Goal: Task Accomplishment & Management: Manage account settings

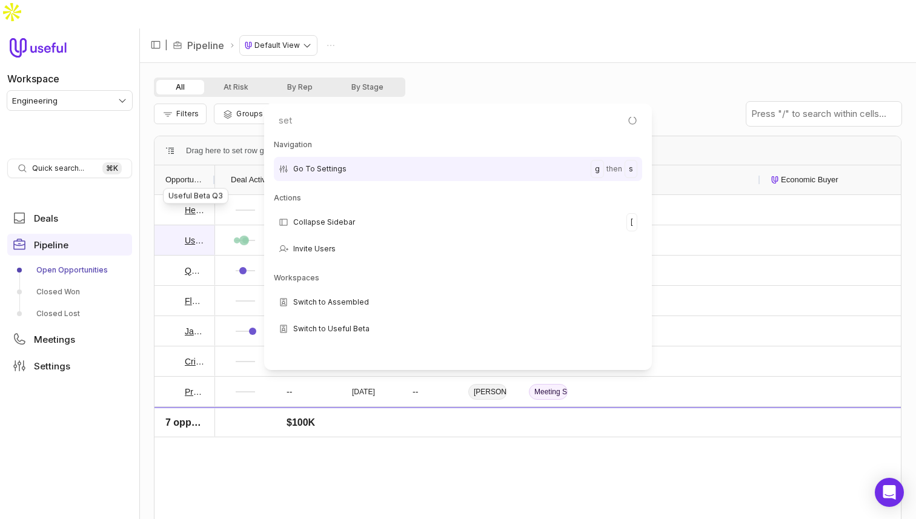
type input "sett"
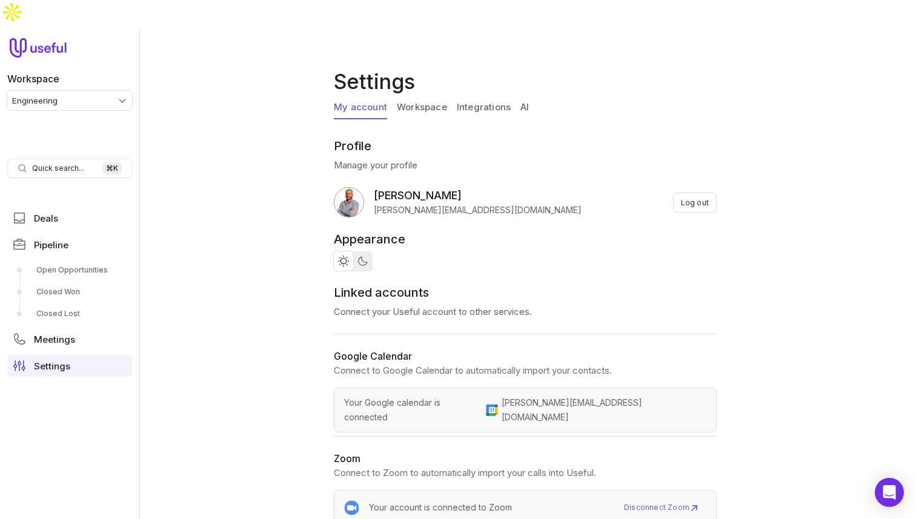
click at [427, 96] on div "My account Workspace Integrations AI" at bounding box center [528, 110] width 388 height 28
click at [431, 96] on link "Workspace" at bounding box center [422, 107] width 50 height 23
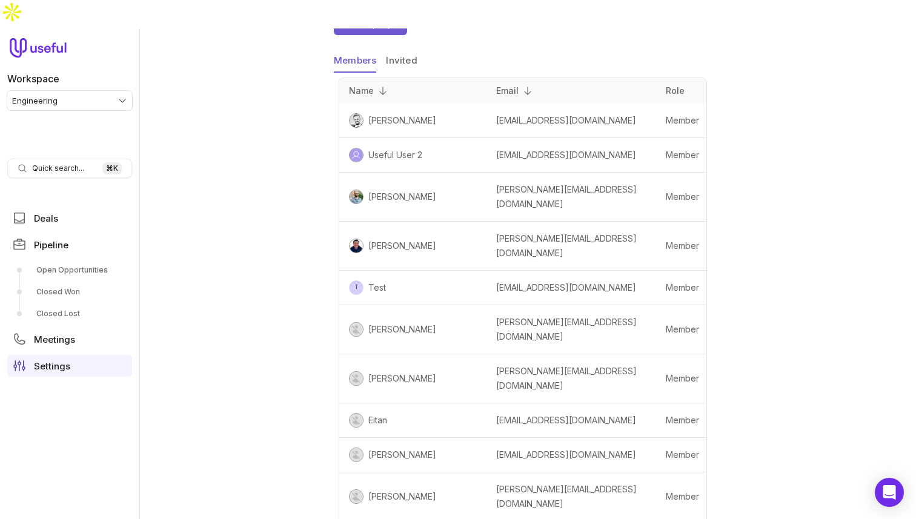
scroll to position [261, 0]
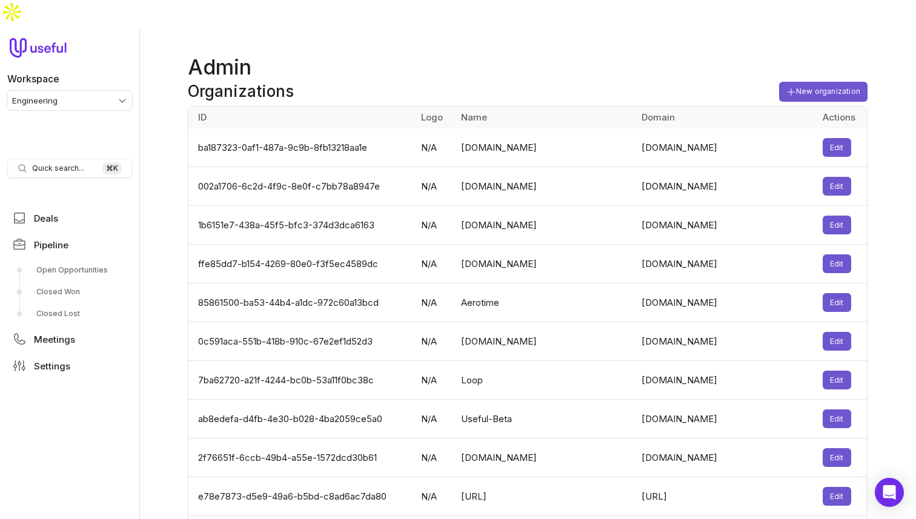
scroll to position [2185, 0]
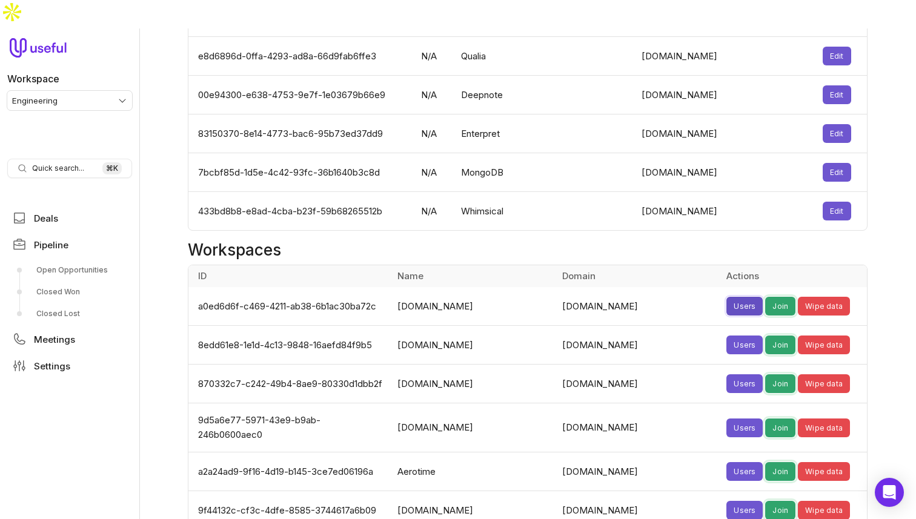
click at [726, 297] on button "Users" at bounding box center [744, 306] width 36 height 19
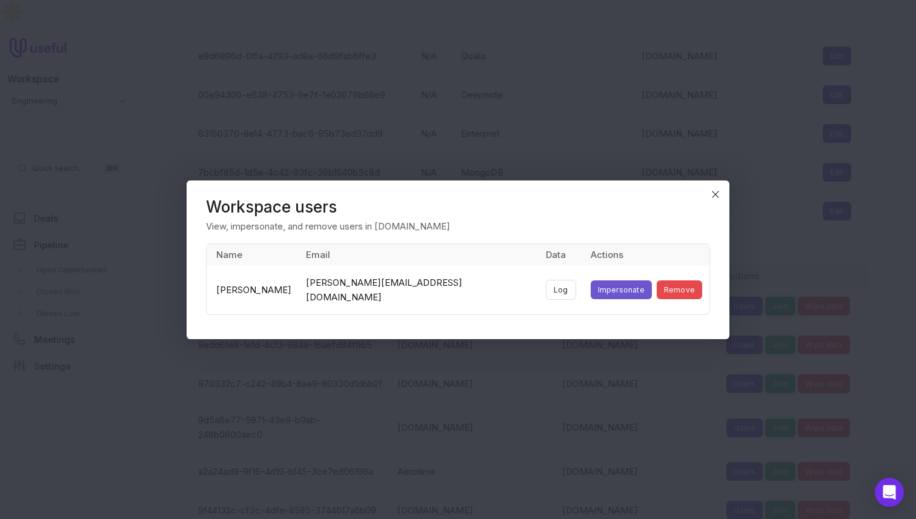
click at [414, 290] on td "[PERSON_NAME][EMAIL_ADDRESS][DOMAIN_NAME]" at bounding box center [419, 290] width 240 height 48
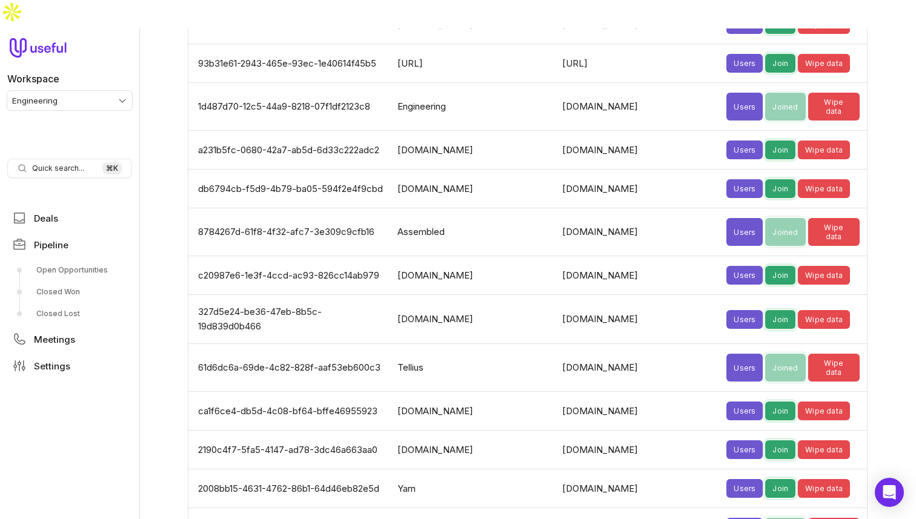
scroll to position [3701, 0]
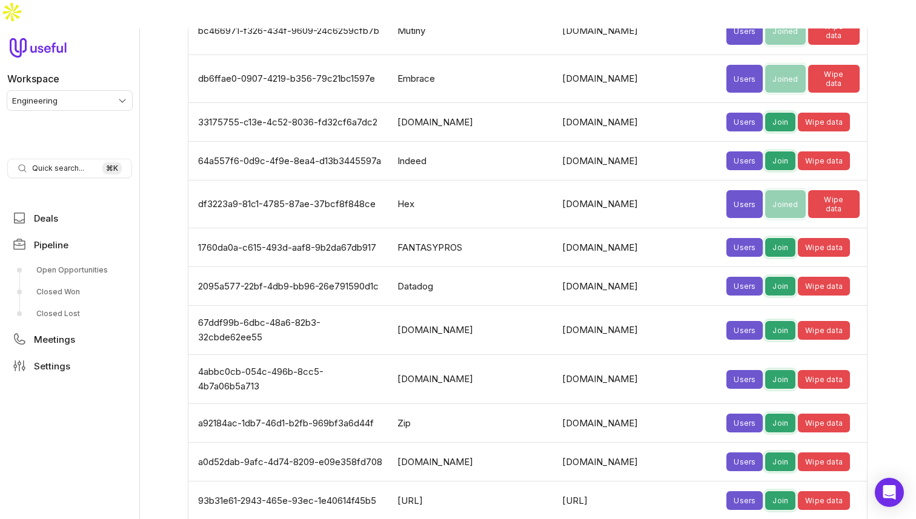
scroll to position [3268, 0]
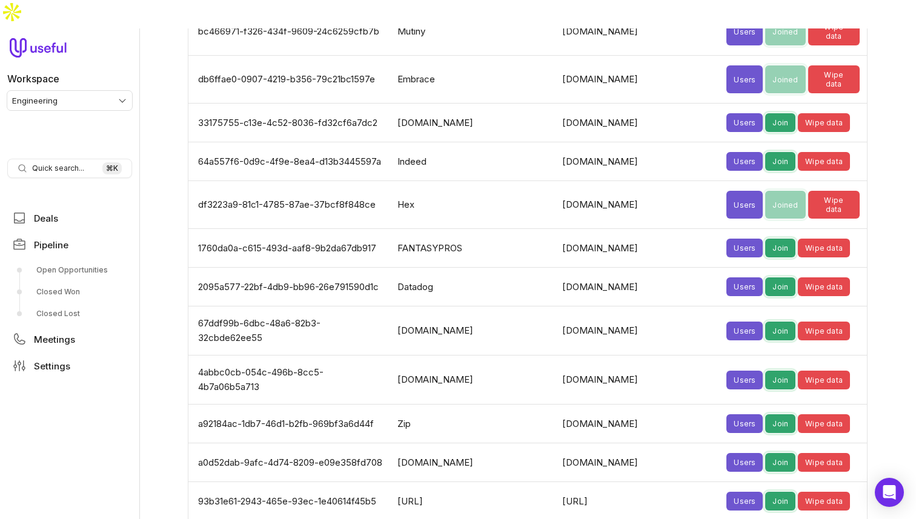
click at [602, 405] on td "ziphq.com" at bounding box center [637, 424] width 164 height 39
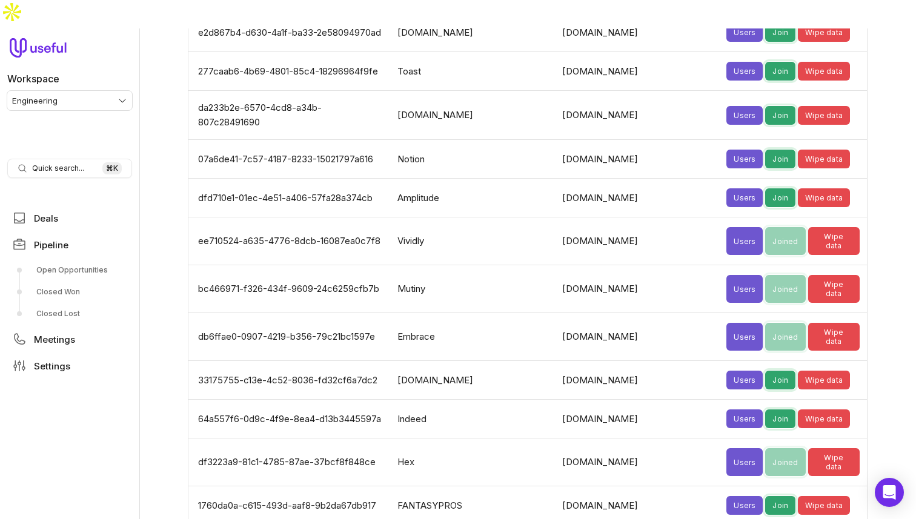
scroll to position [3012, 0]
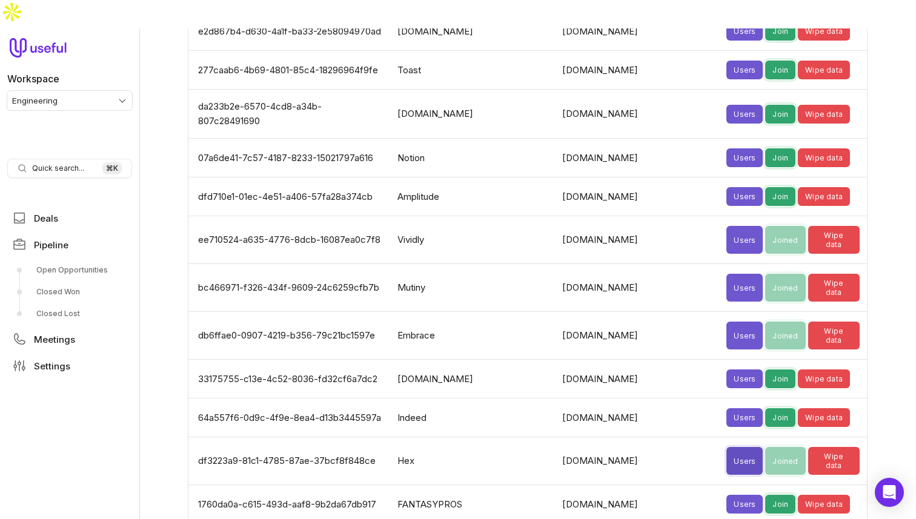
click at [726, 447] on button "Users" at bounding box center [744, 461] width 36 height 28
click at [726, 408] on button "Users" at bounding box center [744, 417] width 36 height 19
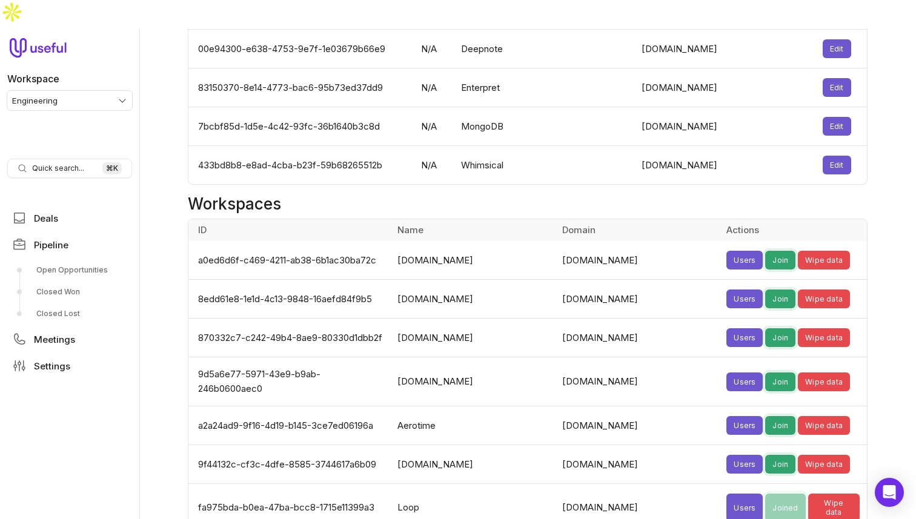
scroll to position [2228, 0]
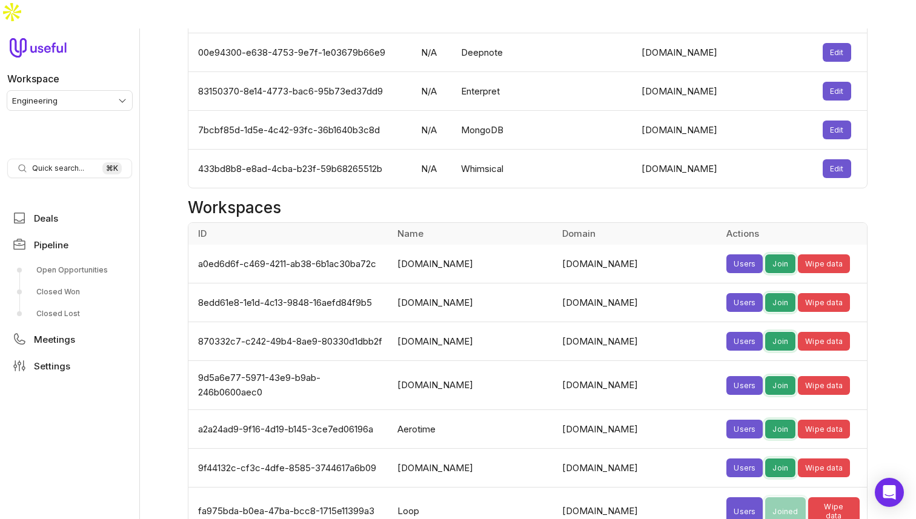
click at [621, 245] on td "zoomappsec.us" at bounding box center [637, 264] width 164 height 39
copy td "zoomappsec.us"
click at [621, 245] on td "zoomappsec.us" at bounding box center [637, 264] width 164 height 39
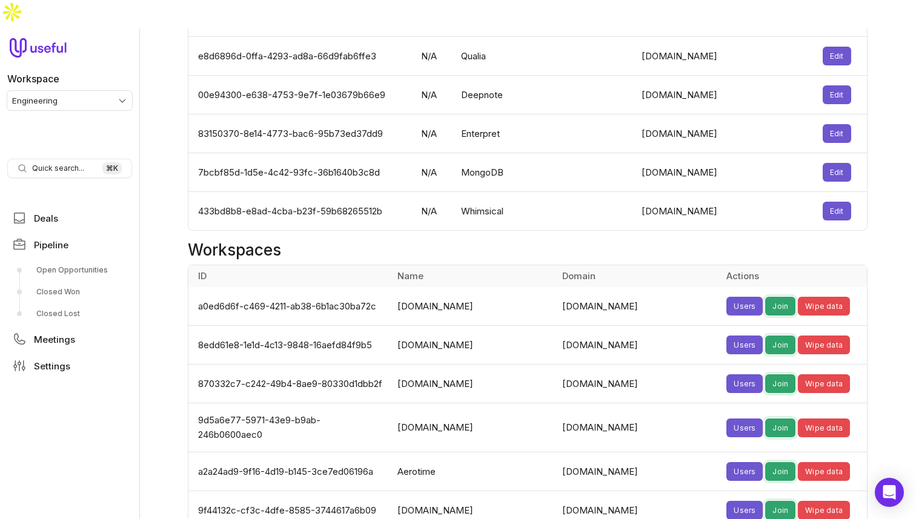
scroll to position [0, 0]
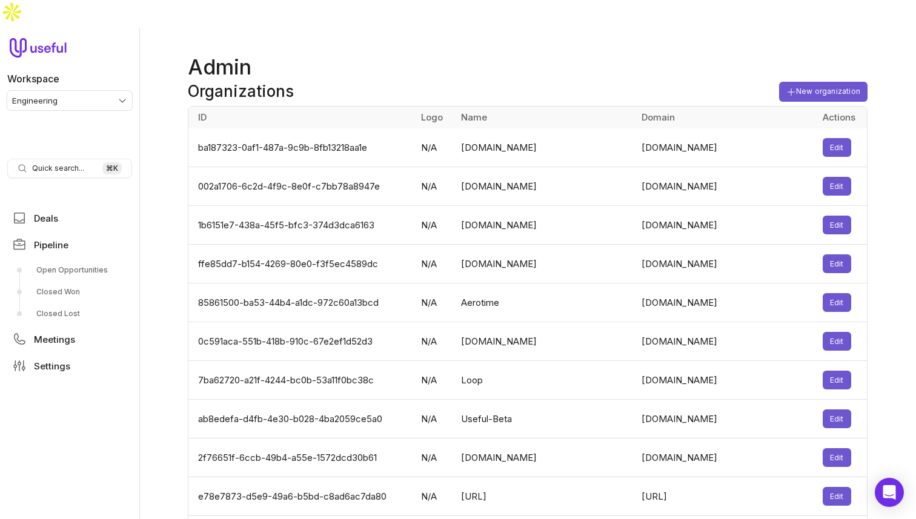
click at [542, 284] on td "Aerotime" at bounding box center [544, 303] width 181 height 39
click at [513, 82] on div "Organizations New organization" at bounding box center [528, 94] width 680 height 24
click at [351, 128] on td "ba187323-0af1-487a-9c9b-8fb13218aa1e" at bounding box center [300, 147] width 225 height 39
click at [359, 128] on td "ba187323-0af1-487a-9c9b-8fb13218aa1e" at bounding box center [300, 147] width 225 height 39
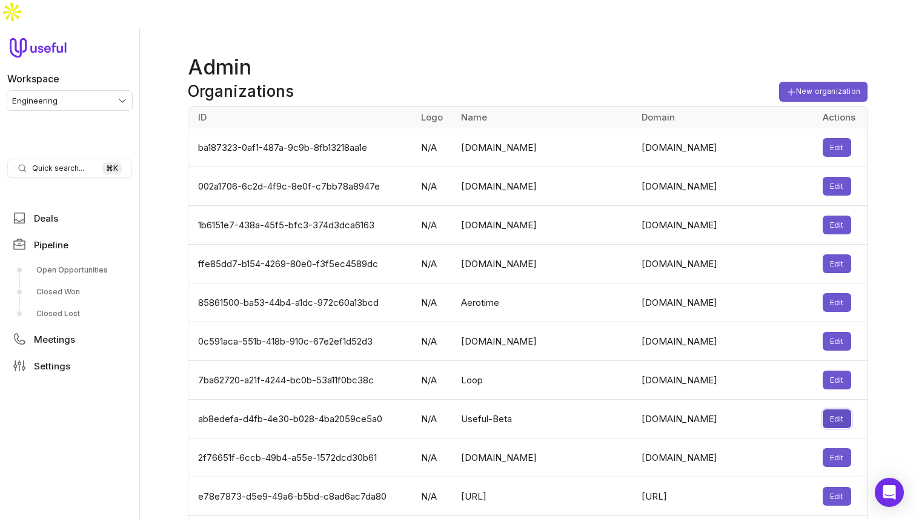
click at [827, 410] on button "Edit" at bounding box center [837, 419] width 28 height 19
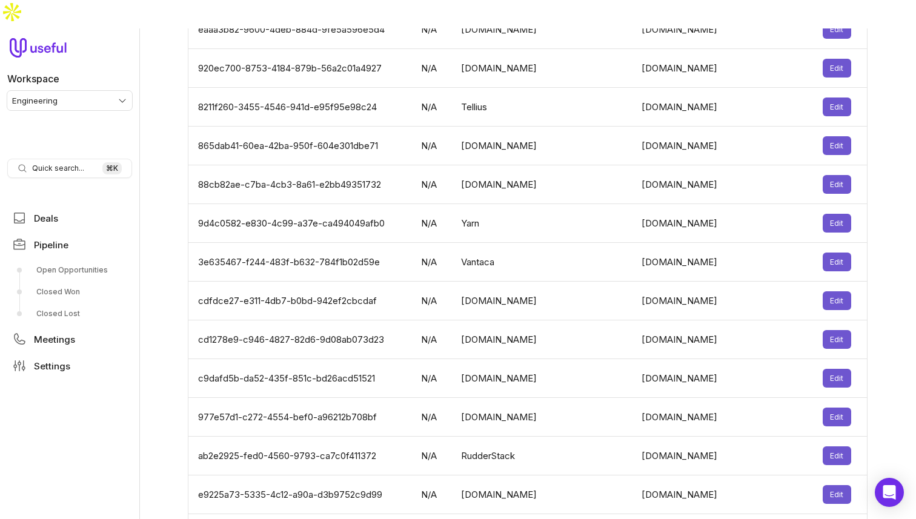
scroll to position [2455, 0]
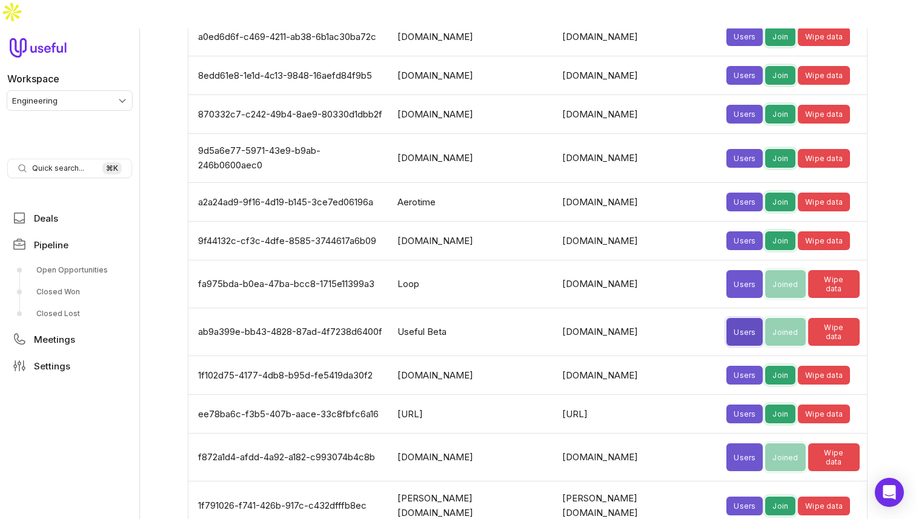
click at [726, 318] on button "Users" at bounding box center [744, 332] width 36 height 28
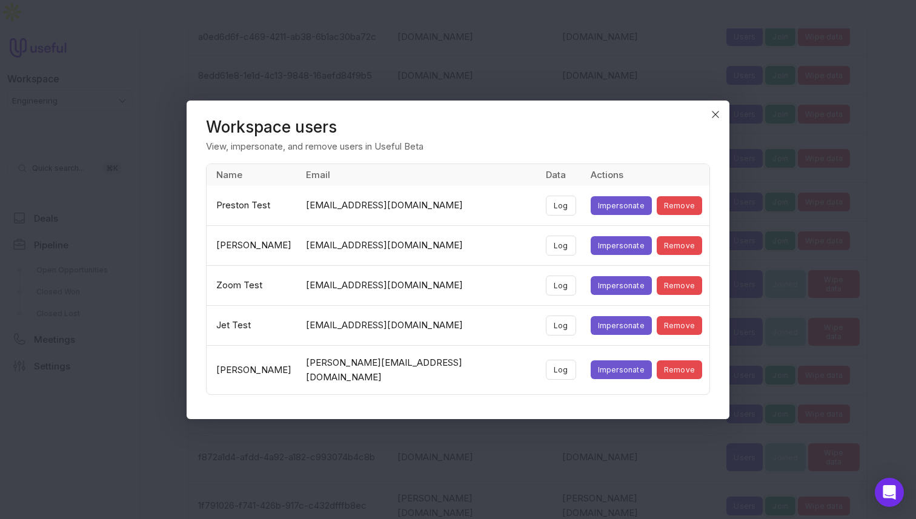
click at [385, 295] on td "zoom-app-test@useful-beta.app" at bounding box center [419, 285] width 240 height 40
copy td "zoom-app-test@useful-beta.app"
click at [714, 117] on icon "Close" at bounding box center [715, 114] width 6 height 6
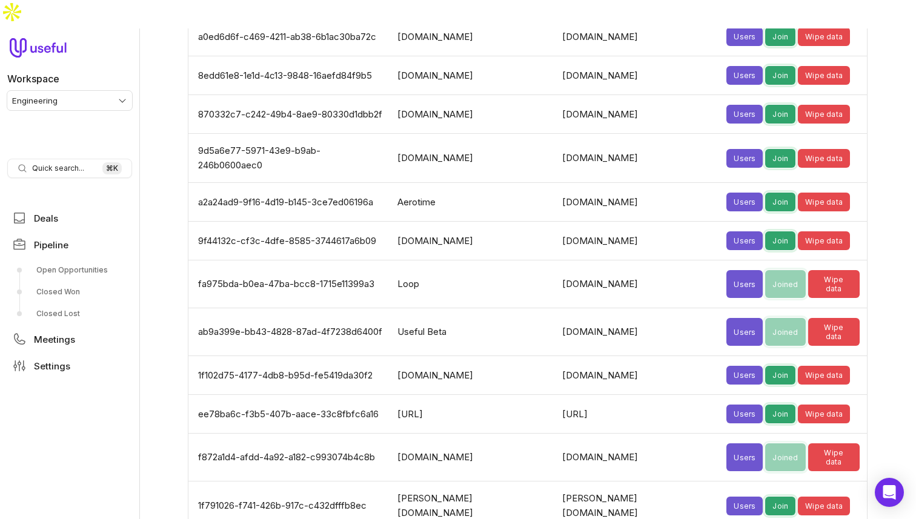
click at [37, 64] on html "Workspace Engineering Quick search... ⌘ K Deals Pipeline Open Opportunities Clo…" at bounding box center [458, 259] width 916 height 519
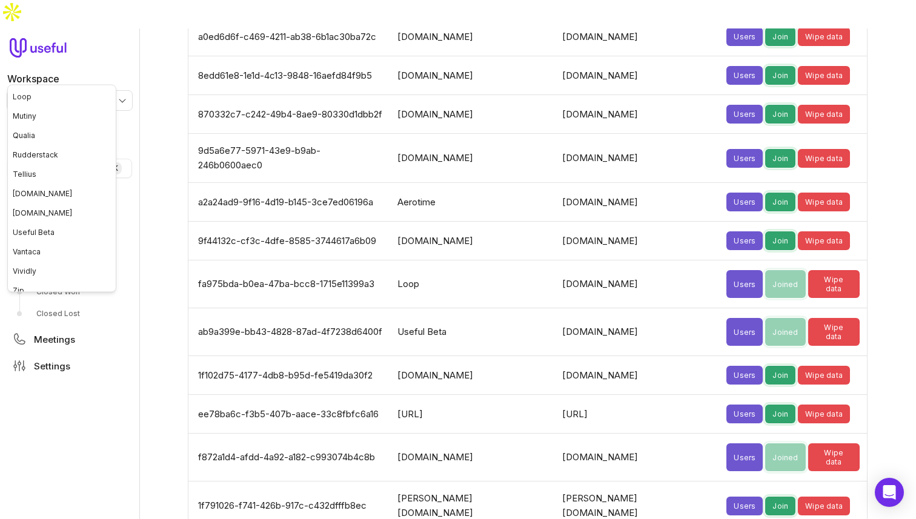
scroll to position [119, 0]
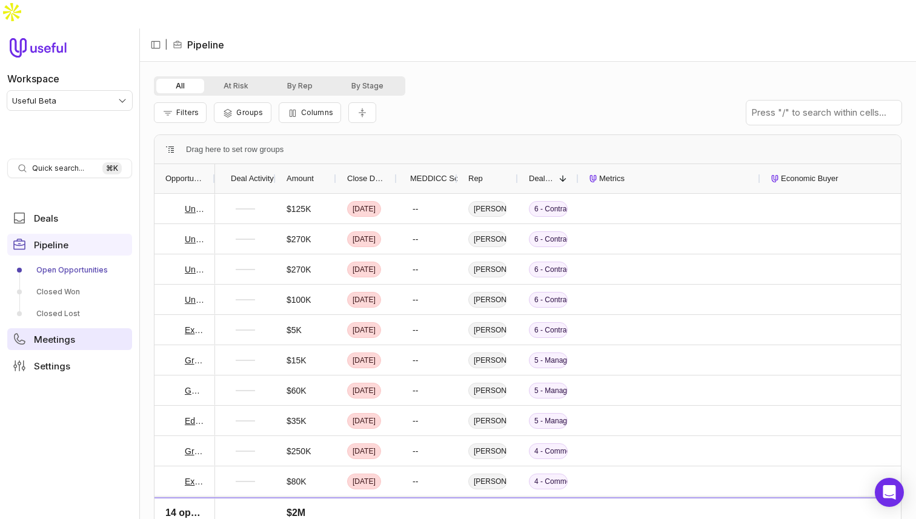
click at [88, 328] on link "Meetings" at bounding box center [69, 339] width 125 height 22
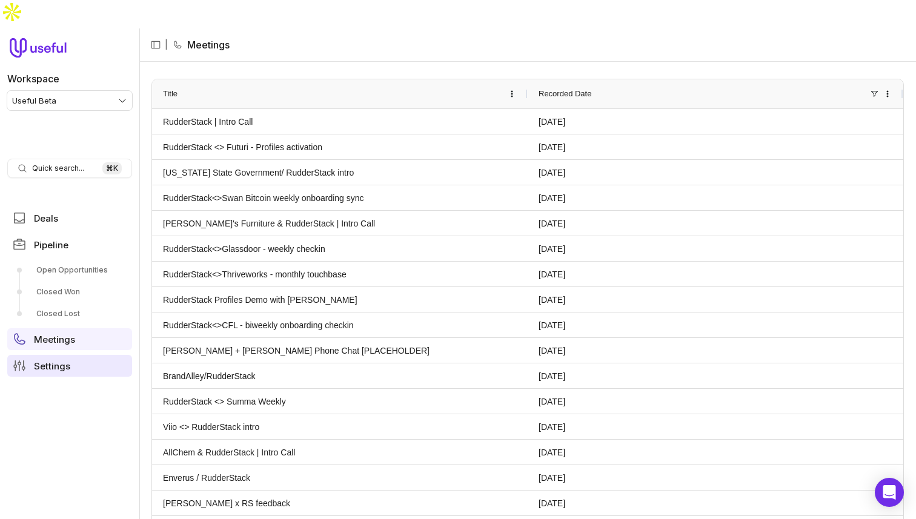
click at [70, 355] on link "Settings" at bounding box center [69, 366] width 125 height 22
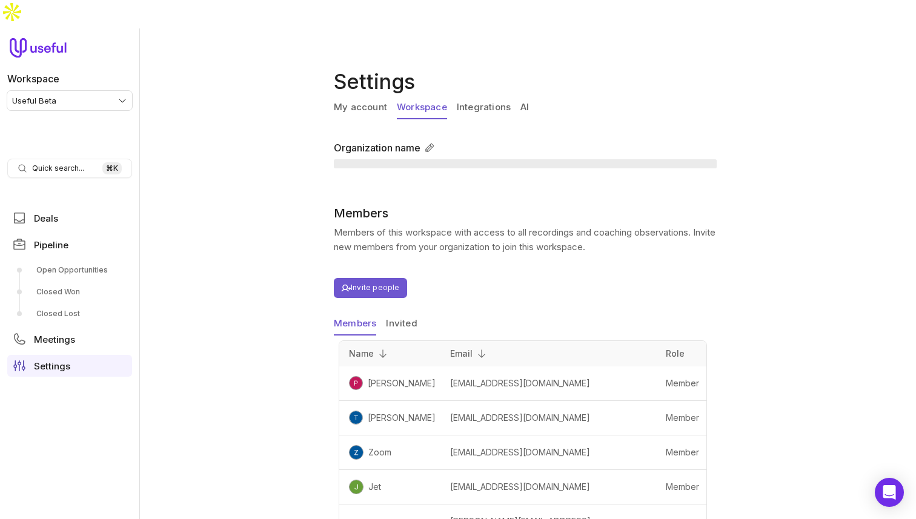
click at [417, 96] on link "Workspace" at bounding box center [422, 107] width 50 height 23
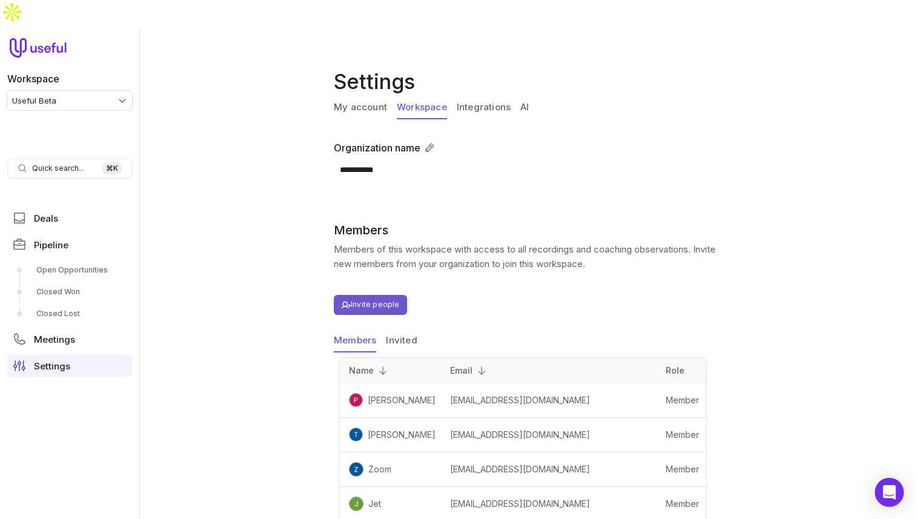
click at [480, 96] on div "My account Workspace Integrations AI" at bounding box center [528, 110] width 388 height 28
click at [487, 96] on link "Integrations" at bounding box center [484, 107] width 54 height 23
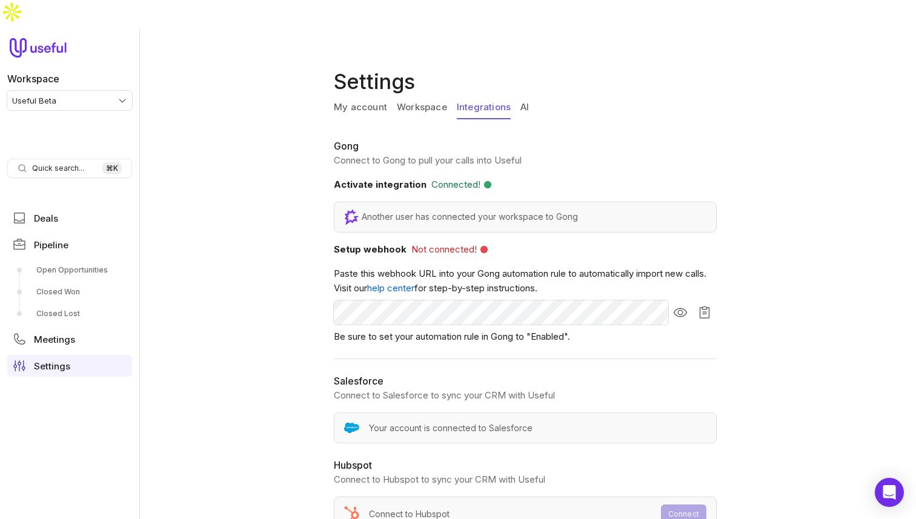
click at [362, 96] on link "My account" at bounding box center [360, 107] width 53 height 23
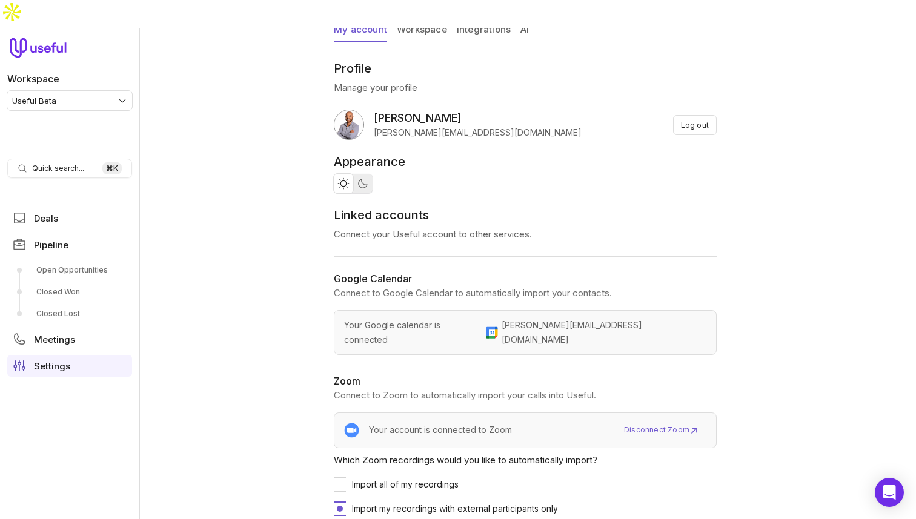
scroll to position [87, 0]
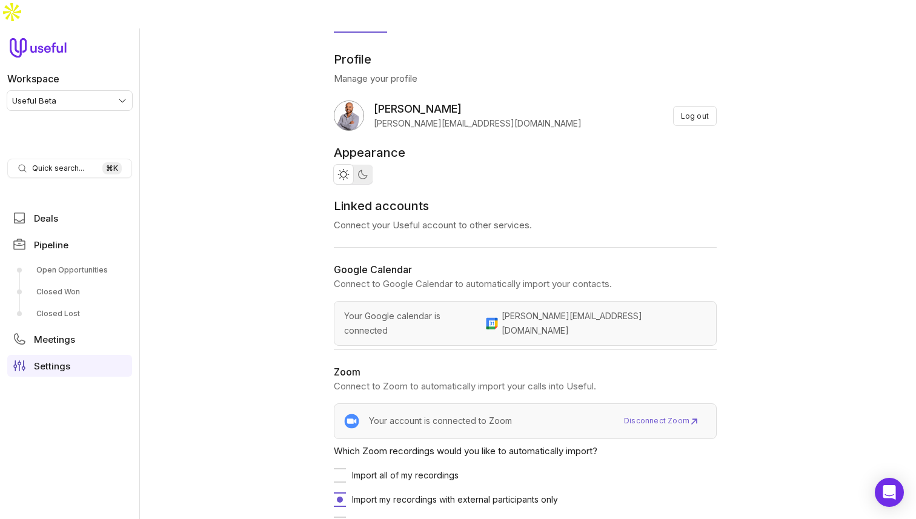
click at [211, 291] on div "Settings My account Workspace Integrations AI Profile Manage your profile Micha…" at bounding box center [527, 287] width 777 height 519
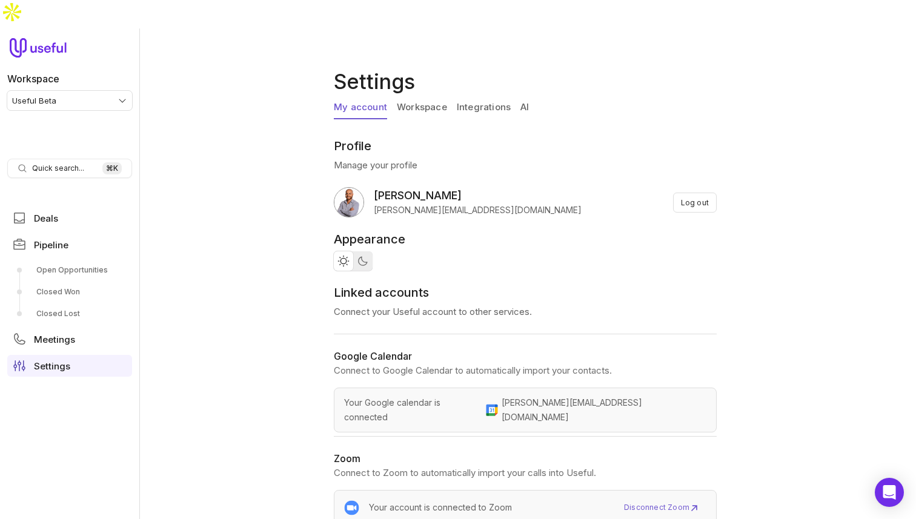
click at [431, 96] on link "Workspace" at bounding box center [422, 107] width 50 height 23
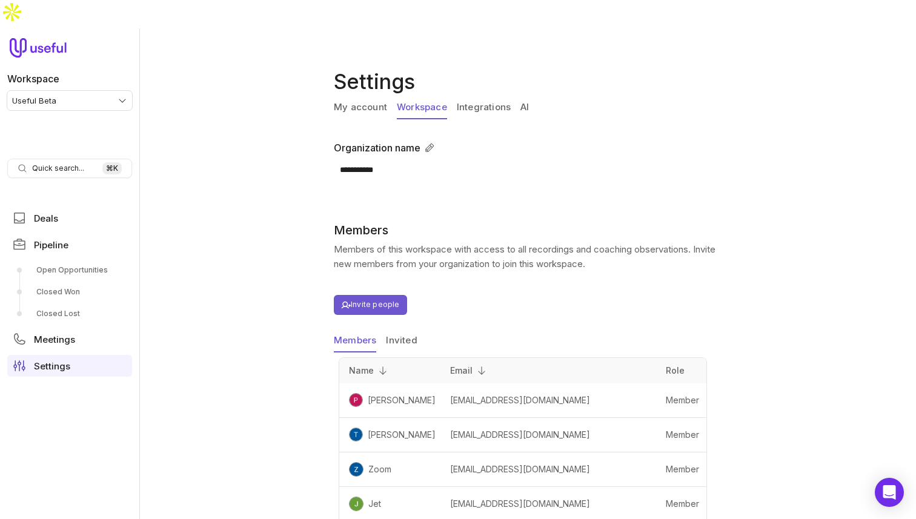
scroll to position [19, 0]
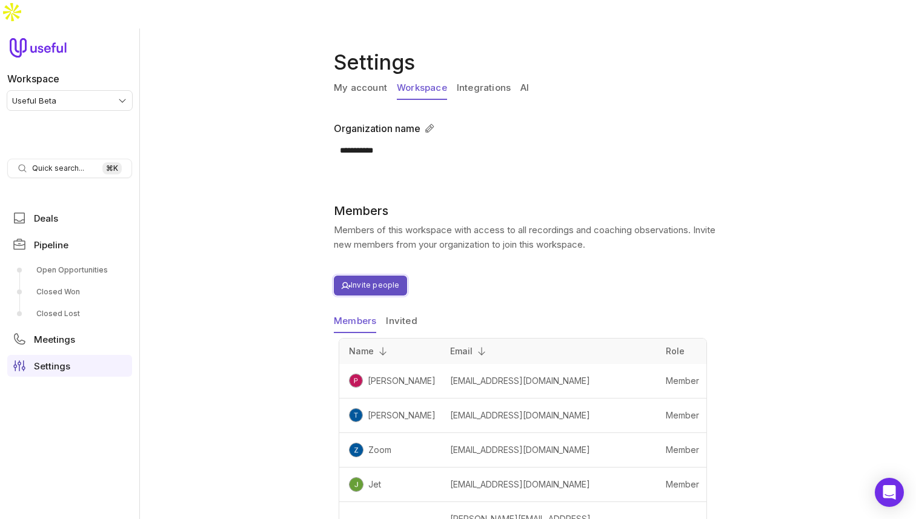
click at [381, 276] on button "Invite people" at bounding box center [370, 286] width 73 height 20
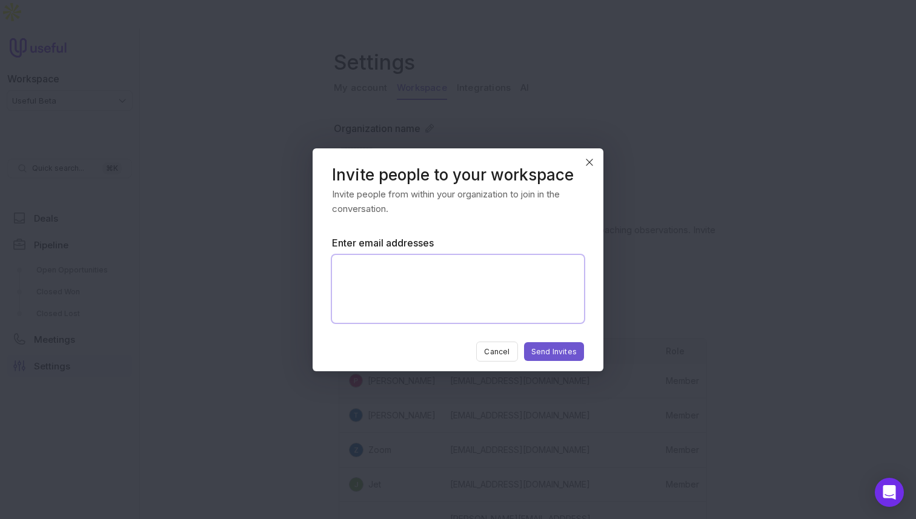
click at [409, 266] on textarea "Enter email addresses" at bounding box center [458, 289] width 252 height 68
paste textarea "**********"
type textarea "**********"
paste textarea "**********"
type textarea "**********"
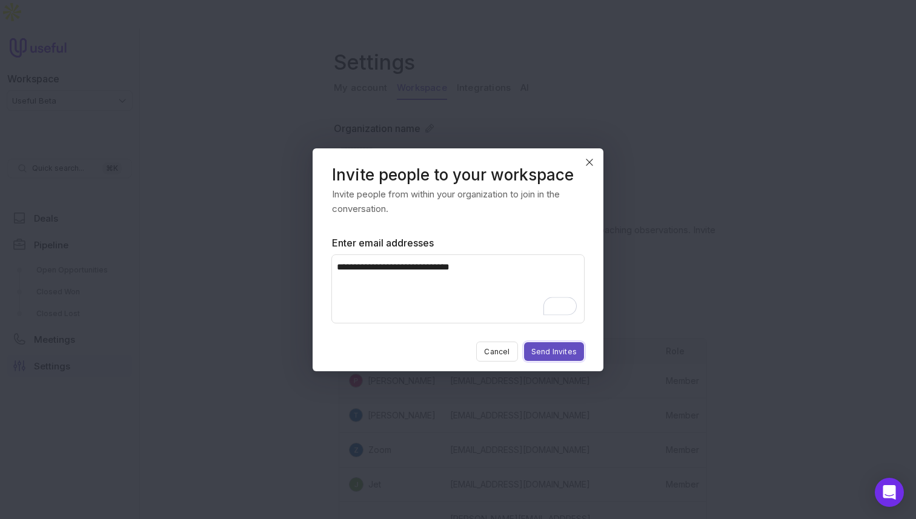
click at [548, 359] on button "Send Invites" at bounding box center [554, 351] width 60 height 19
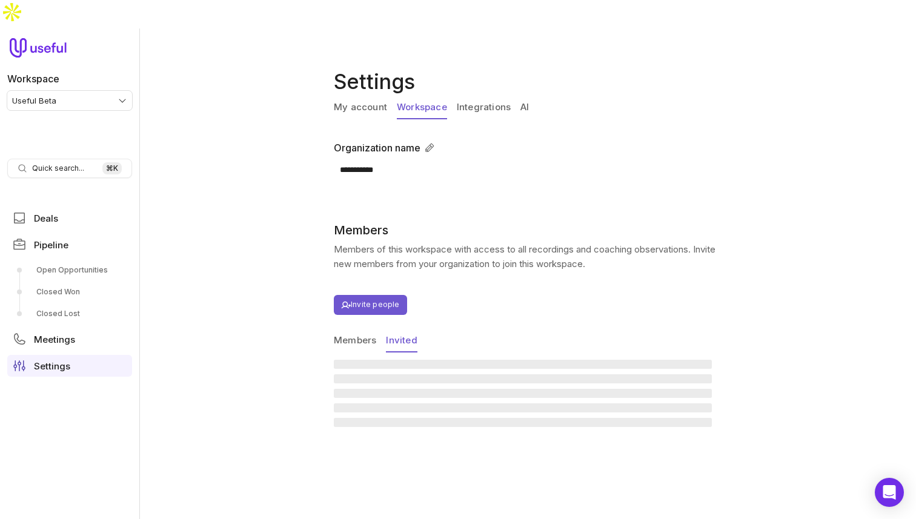
click at [393, 294] on section "Members Members of this workspace with access to all recordings and coaching ob…" at bounding box center [525, 326] width 383 height 207
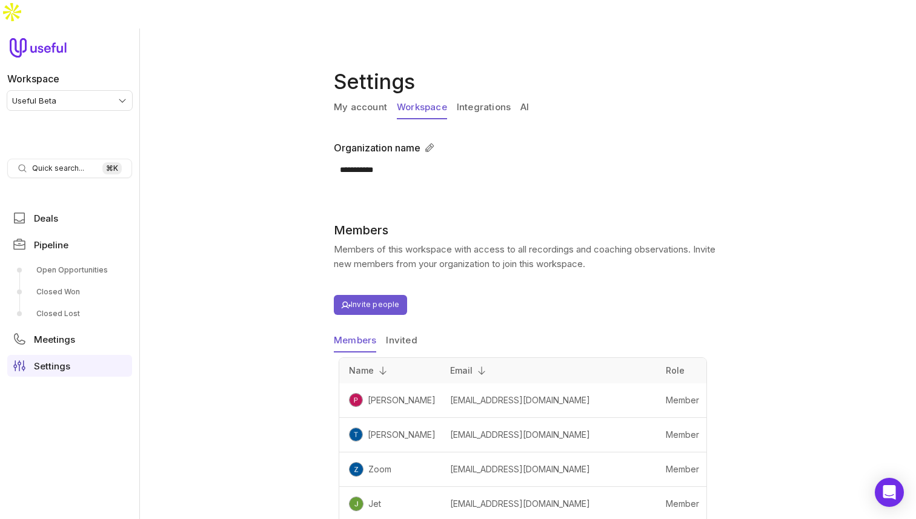
click at [360, 330] on button "Members" at bounding box center [355, 341] width 42 height 23
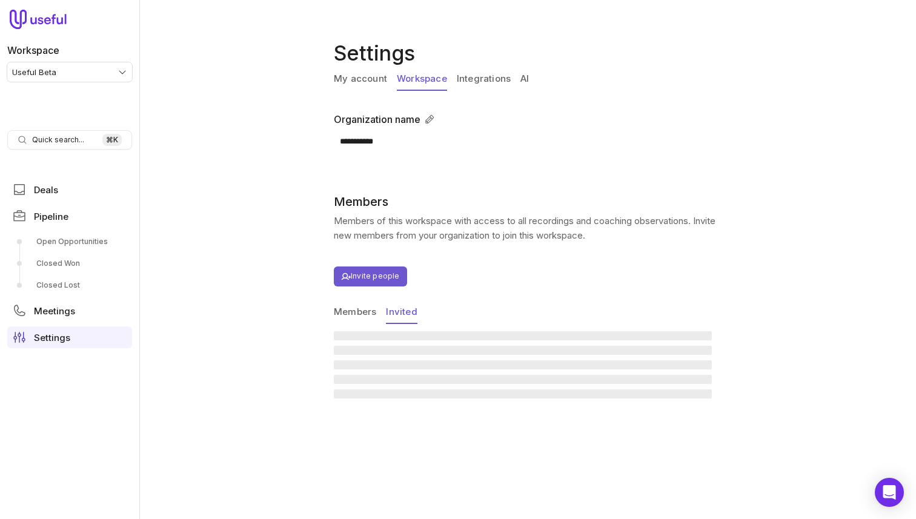
click at [399, 311] on button "Invited" at bounding box center [401, 312] width 31 height 23
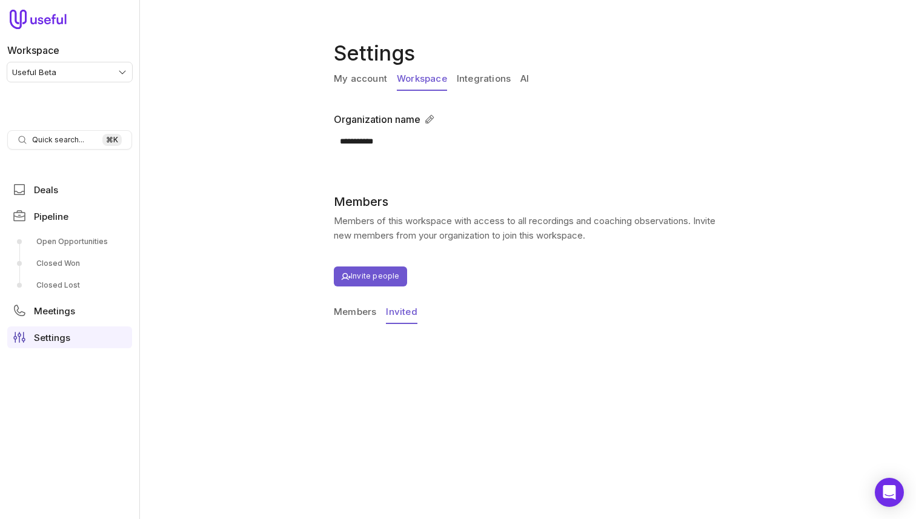
click at [357, 317] on button "Members" at bounding box center [355, 312] width 42 height 23
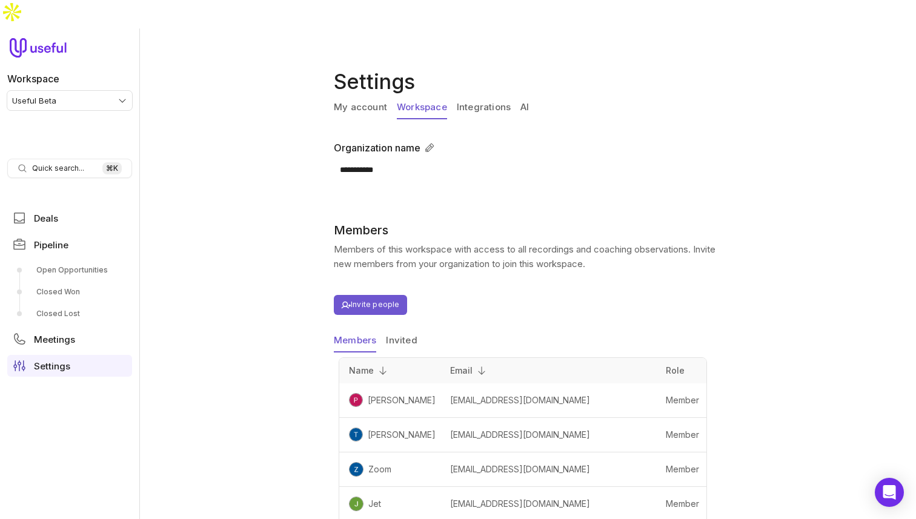
scroll to position [19, 0]
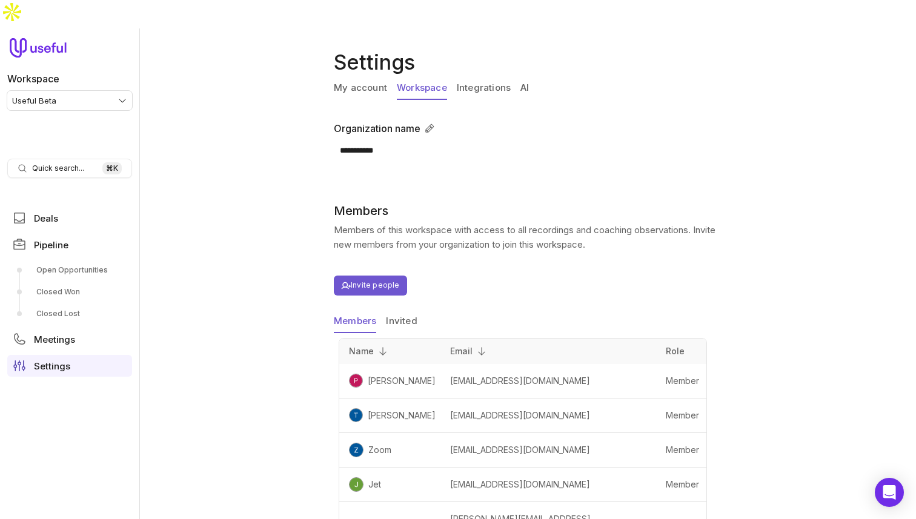
click at [496, 445] on span "[EMAIL_ADDRESS][DOMAIN_NAME]" at bounding box center [520, 450] width 140 height 10
copy span "[EMAIL_ADDRESS][DOMAIN_NAME]"
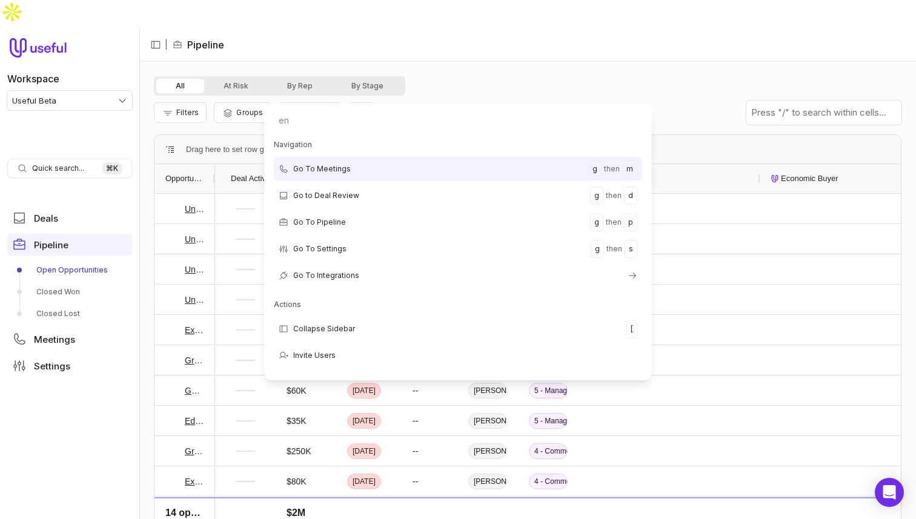
type input "eng"
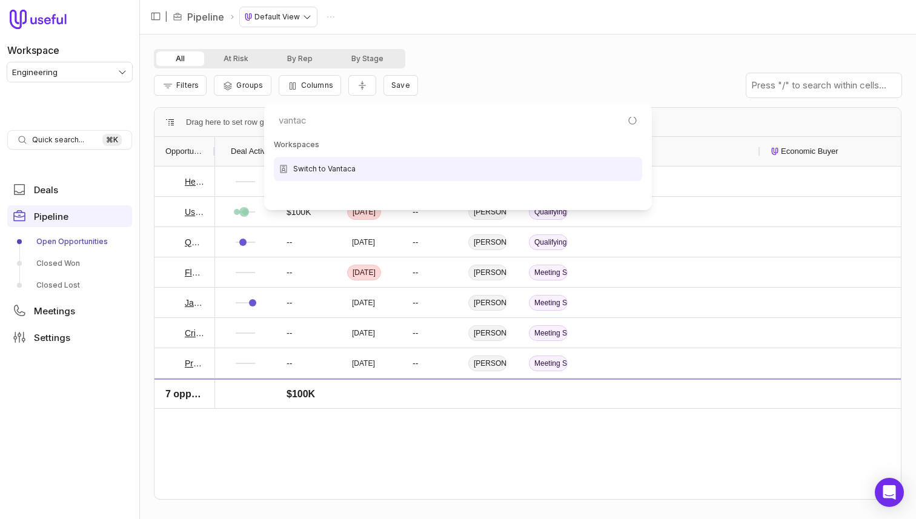
type input "vantaca"
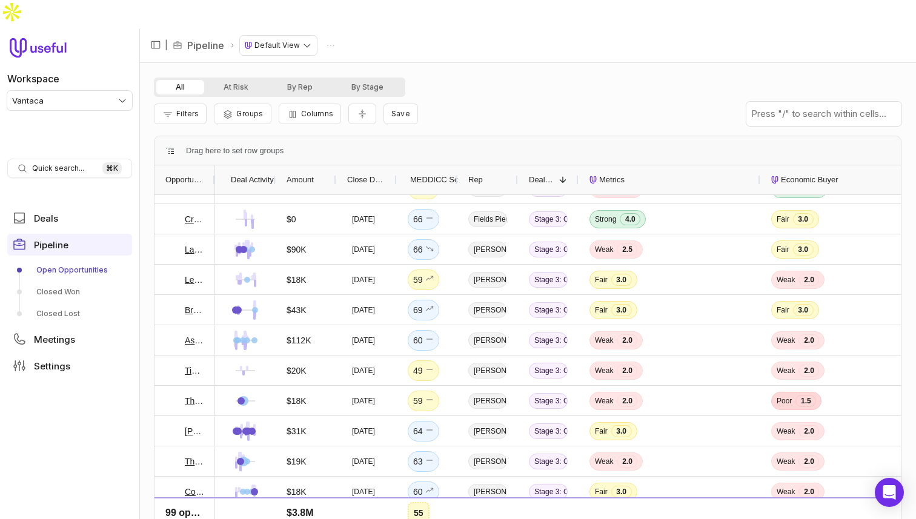
scroll to position [328, 0]
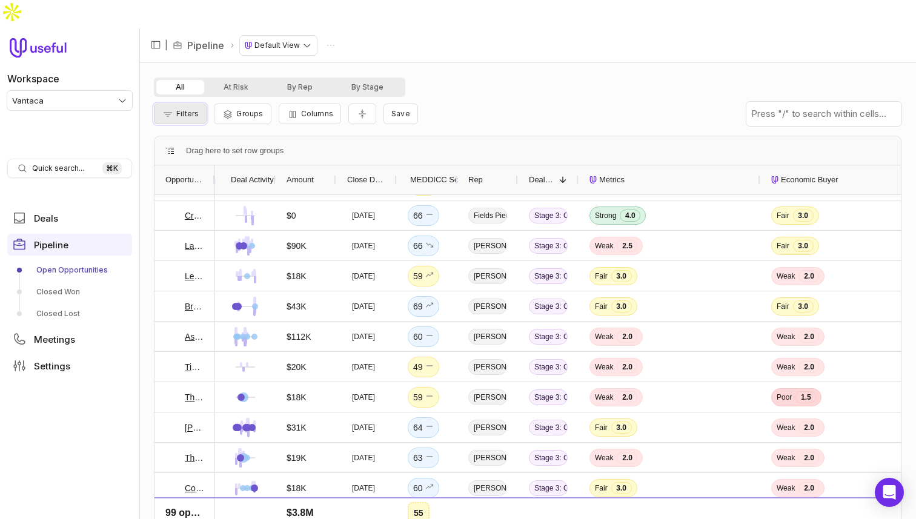
click at [184, 104] on button "Filters" at bounding box center [180, 114] width 53 height 21
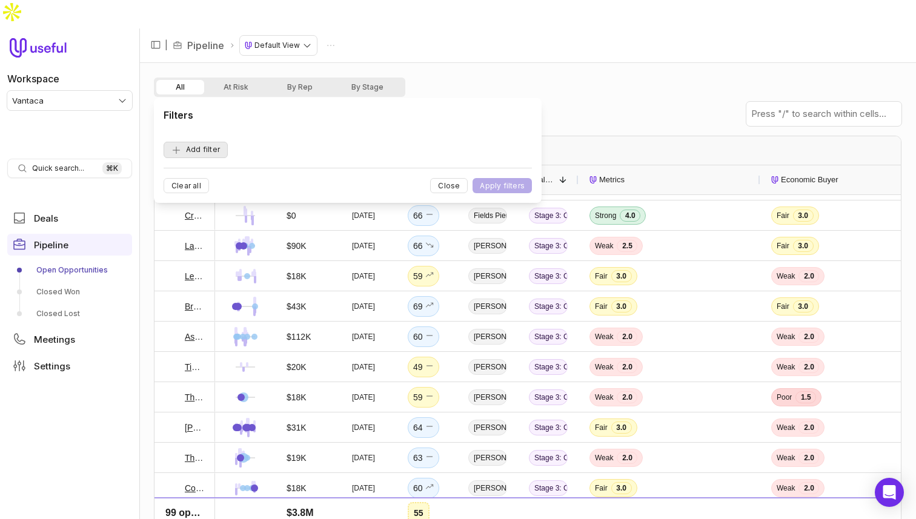
click at [208, 151] on button "Add filter" at bounding box center [196, 150] width 64 height 16
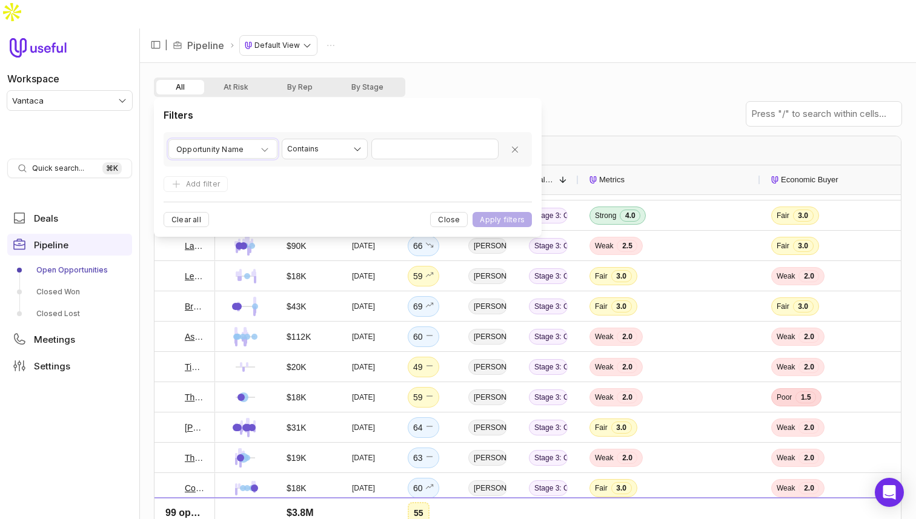
click at [208, 151] on span "Opportunity Name" at bounding box center [209, 149] width 67 height 15
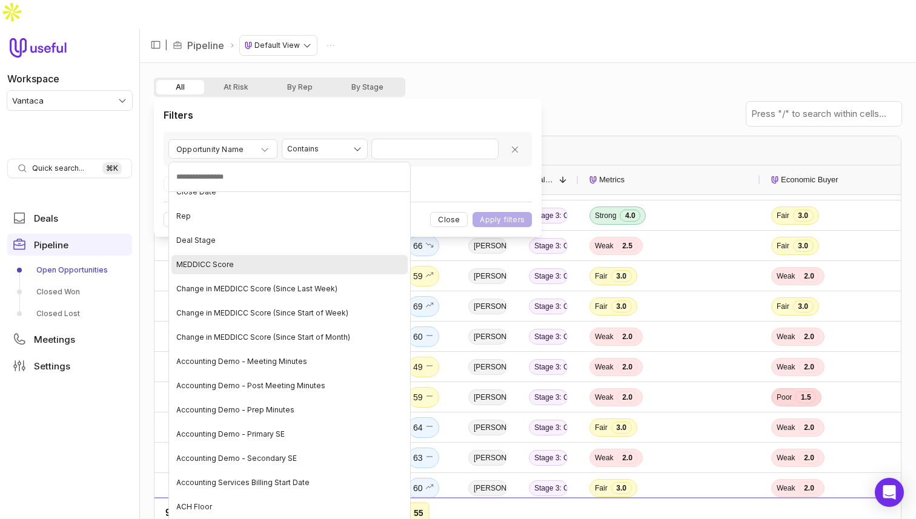
scroll to position [64, 0]
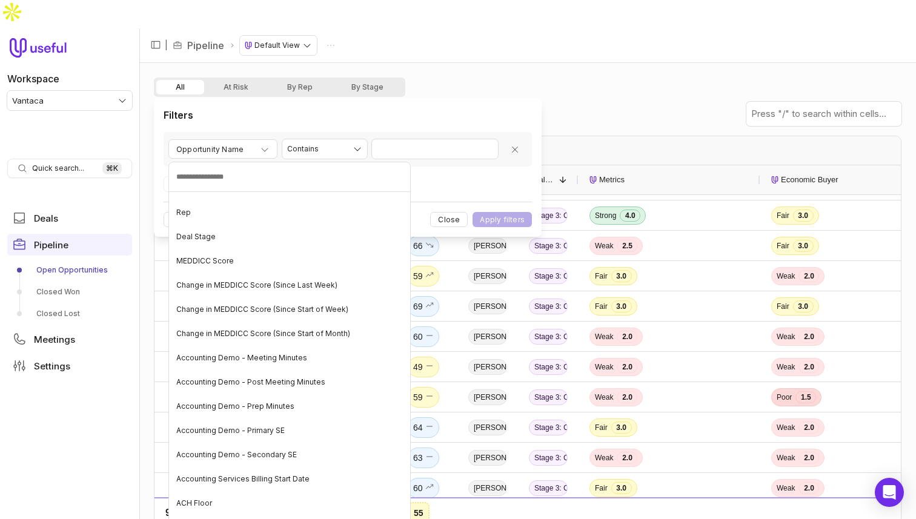
click at [254, 177] on input at bounding box center [289, 177] width 242 height 30
click at [288, 287] on span "Change in MEDDICC Score (Since Last Week)" at bounding box center [256, 285] width 161 height 10
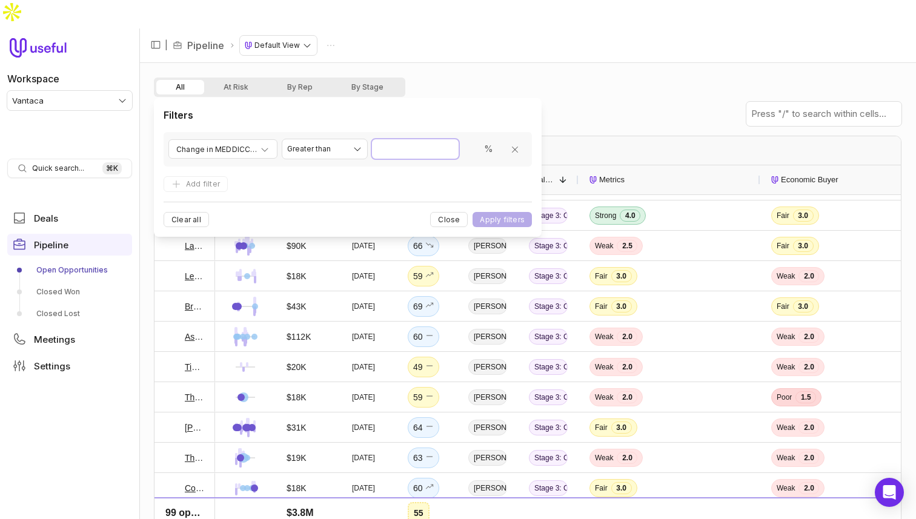
click at [434, 151] on input "Value" at bounding box center [415, 148] width 87 height 19
type input "**"
click at [503, 220] on button "Apply filters" at bounding box center [502, 219] width 59 height 15
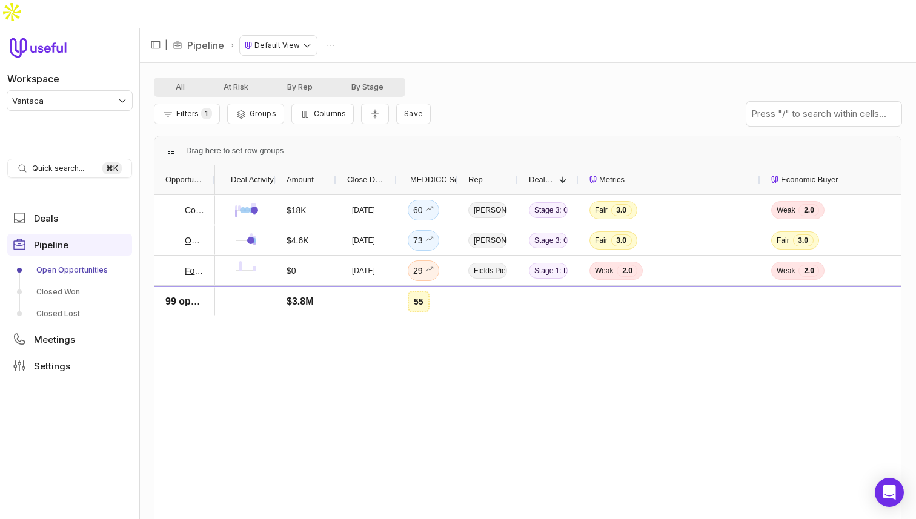
click at [215, 165] on div "Deal Activity" at bounding box center [245, 179] width 61 height 29
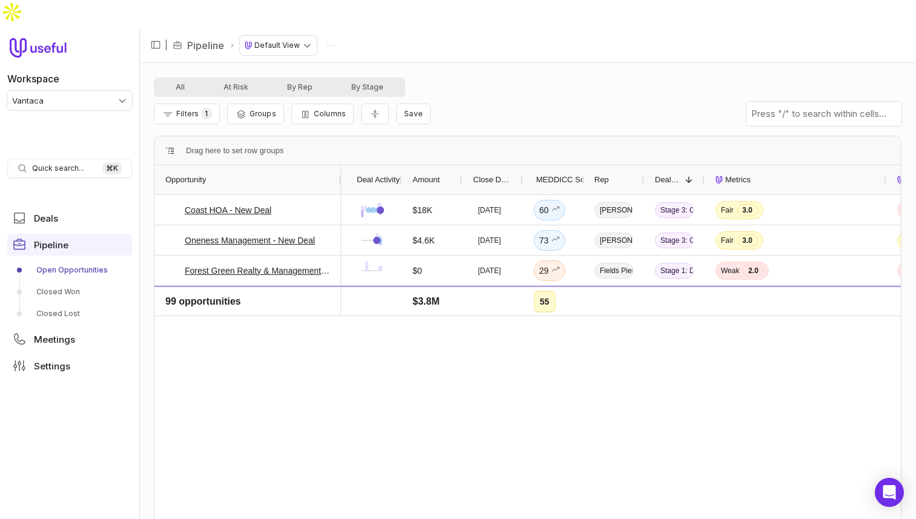
drag, startPoint x: 213, startPoint y: 148, endPoint x: 339, endPoint y: 152, distance: 126.1
click at [339, 165] on div at bounding box center [340, 179] width 5 height 29
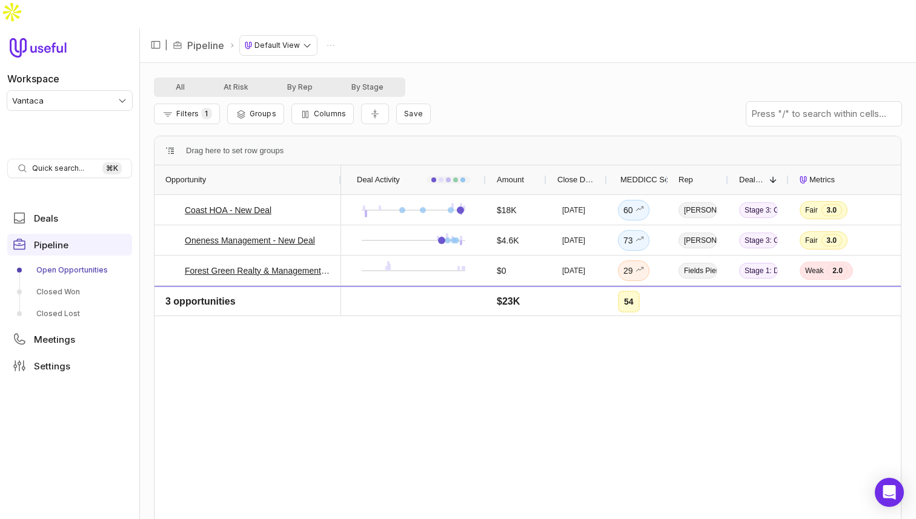
drag, startPoint x: 400, startPoint y: 148, endPoint x: 484, endPoint y: 139, distance: 84.7
click at [484, 165] on div at bounding box center [485, 179] width 5 height 29
click at [230, 203] on link "Coast HOA - New Deal" at bounding box center [228, 210] width 87 height 15
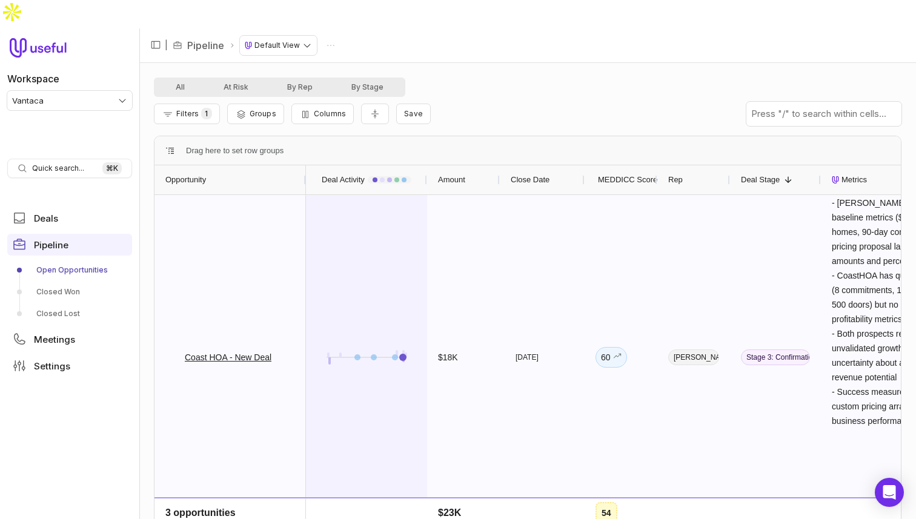
click at [415, 245] on div at bounding box center [366, 357] width 99 height 323
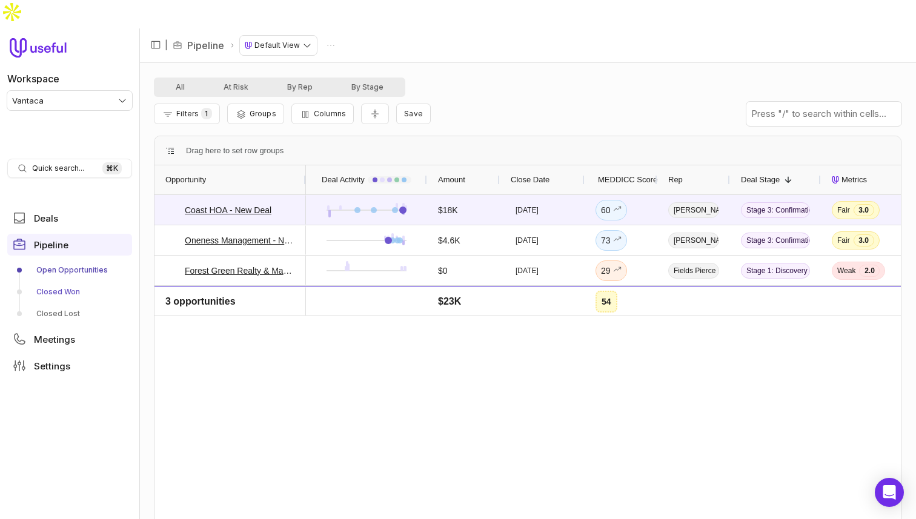
click at [62, 282] on link "Closed Won" at bounding box center [69, 291] width 125 height 19
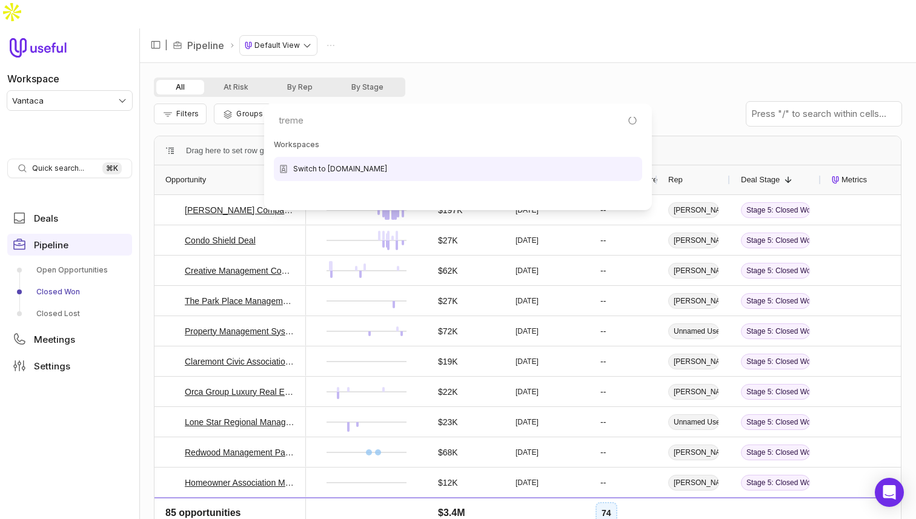
type input "tremen"
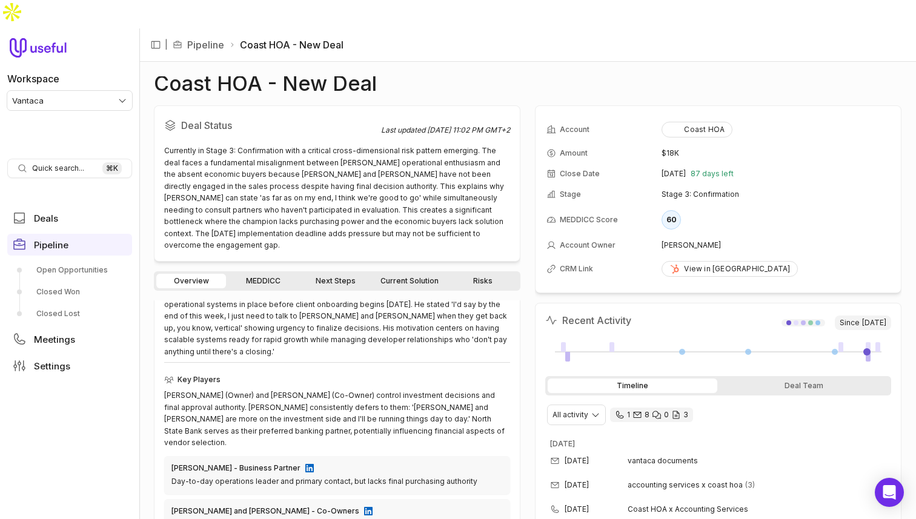
scroll to position [311, 0]
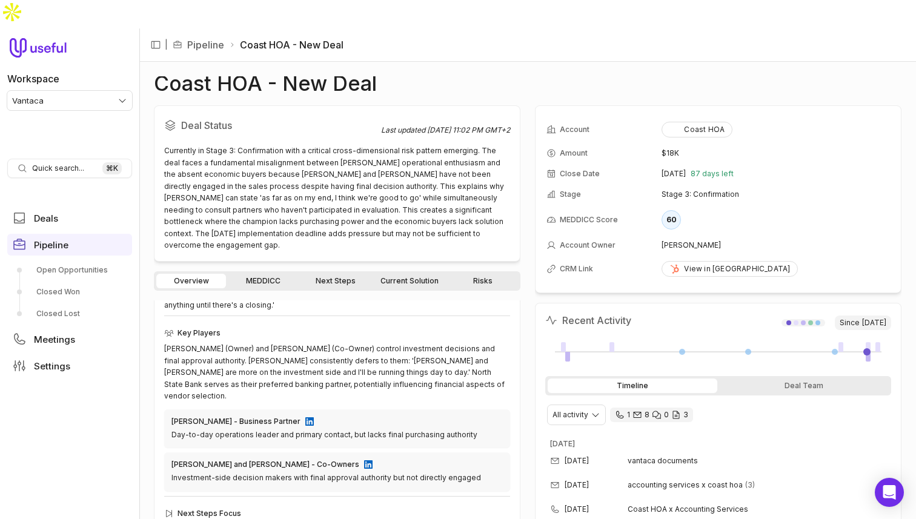
click at [417, 274] on link "Current Solution" at bounding box center [409, 281] width 73 height 15
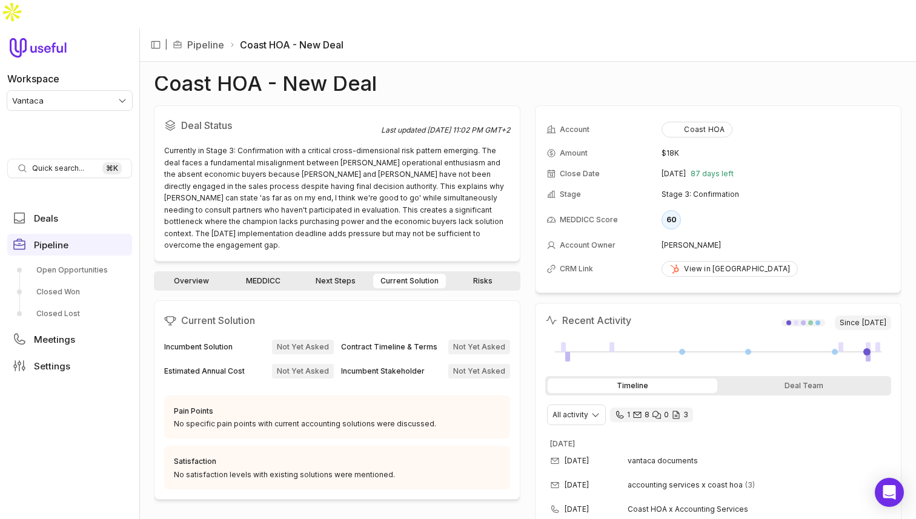
click at [345, 274] on link "Next Steps" at bounding box center [336, 281] width 70 height 15
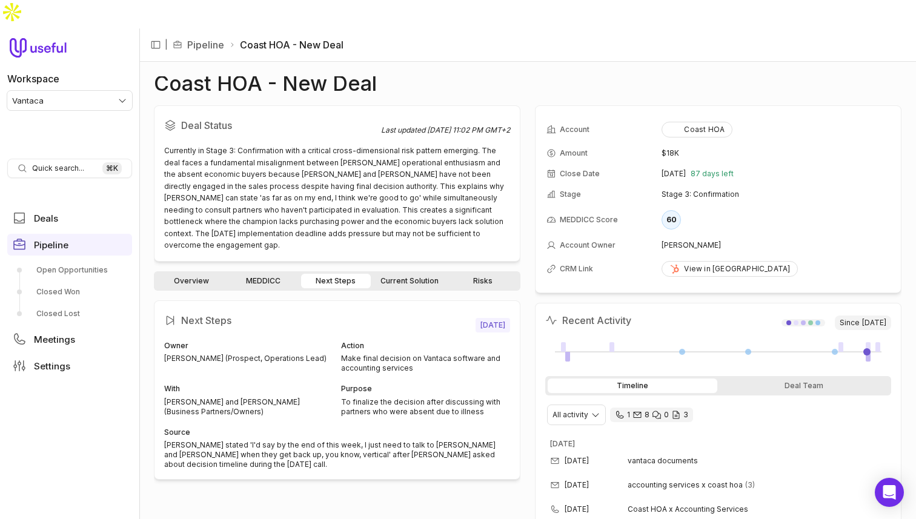
click at [487, 274] on link "Risks" at bounding box center [483, 281] width 70 height 15
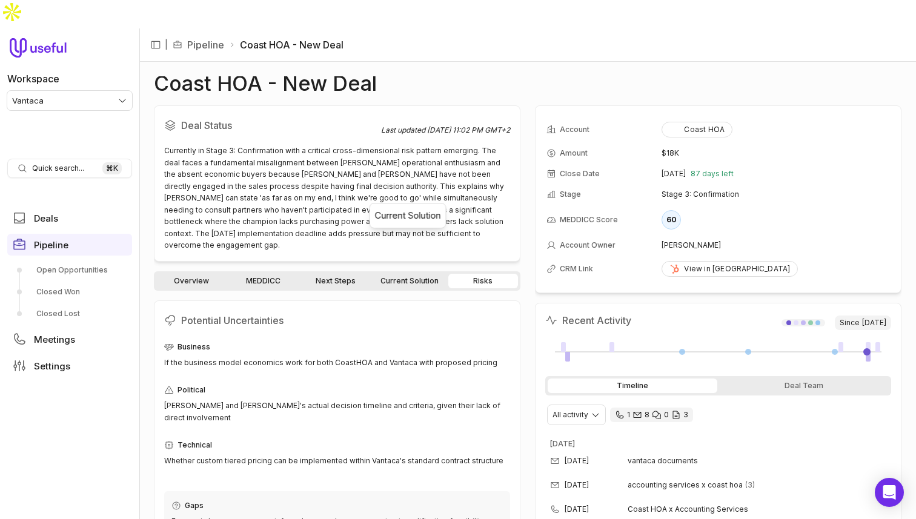
click at [402, 274] on link "Current Solution" at bounding box center [409, 281] width 73 height 15
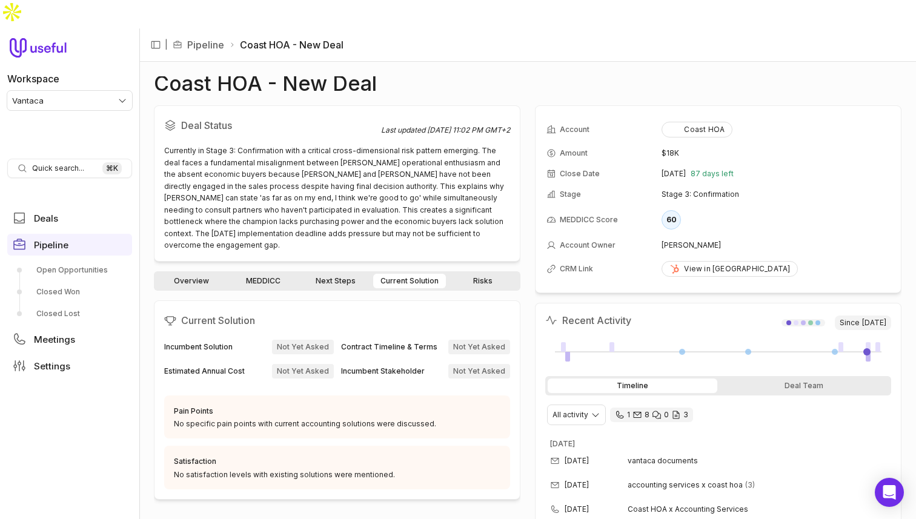
click at [344, 274] on link "Next Steps" at bounding box center [336, 281] width 70 height 15
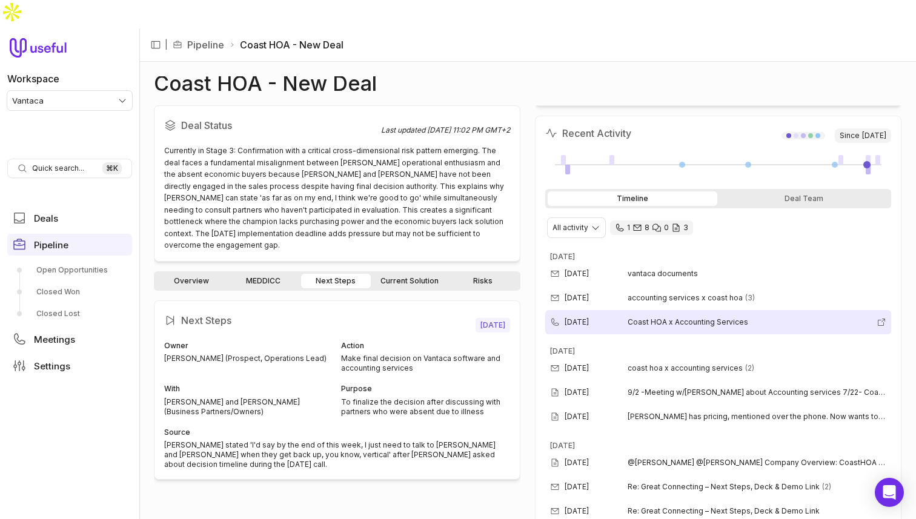
scroll to position [188, 0]
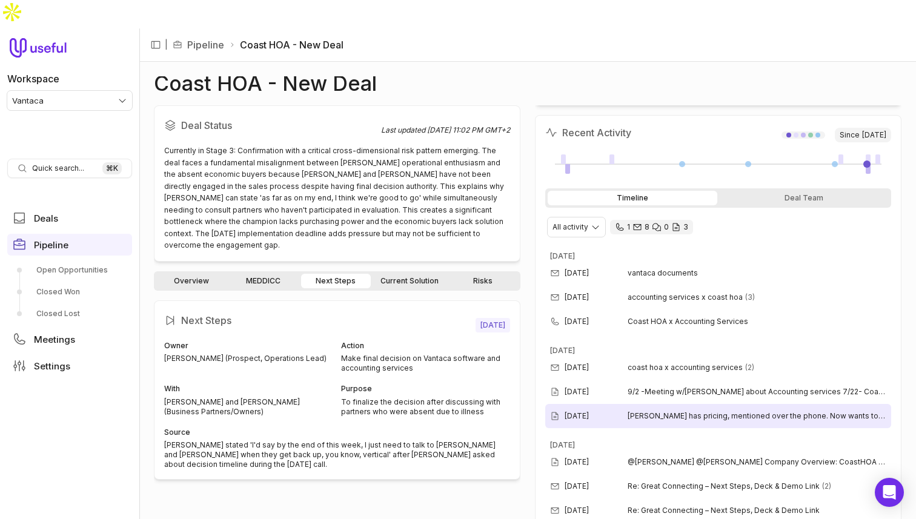
click at [614, 404] on div "[DATE] [PERSON_NAME] has pricing, mentioned over the phone. Now wants to discus…" at bounding box center [718, 416] width 346 height 24
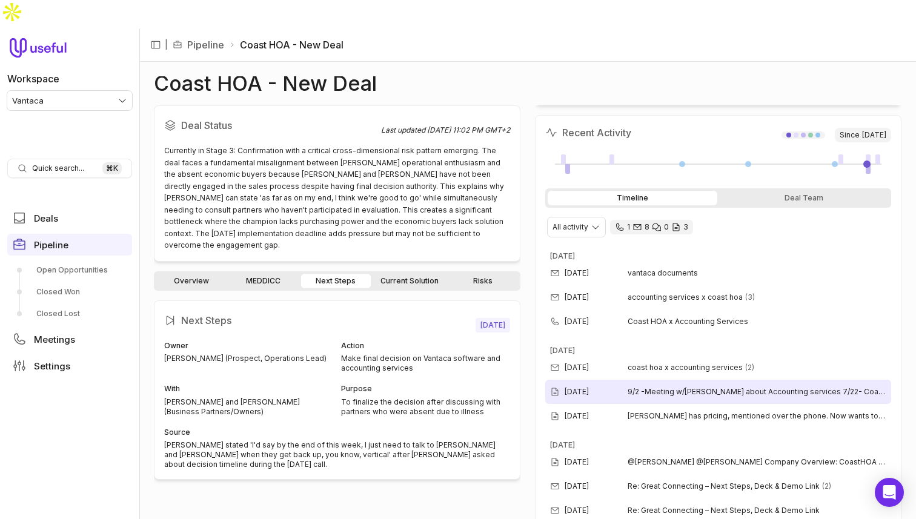
click at [620, 387] on div "[DATE]" at bounding box center [589, 392] width 78 height 10
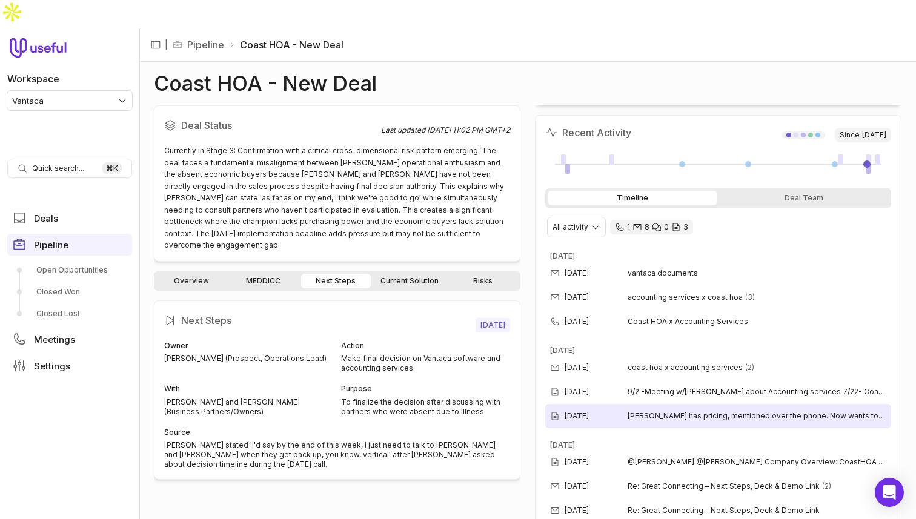
click at [620, 411] on div "[DATE]" at bounding box center [589, 416] width 78 height 10
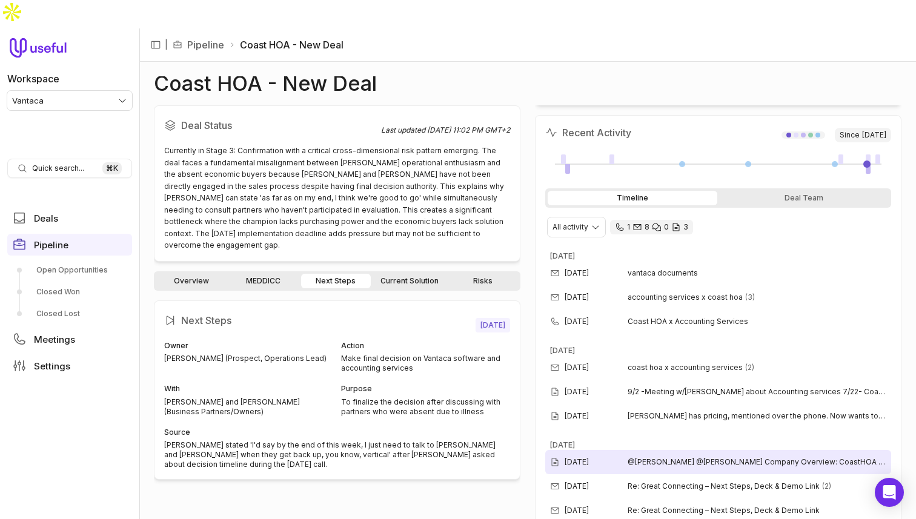
click at [620, 457] on div "[DATE]" at bounding box center [589, 462] width 78 height 10
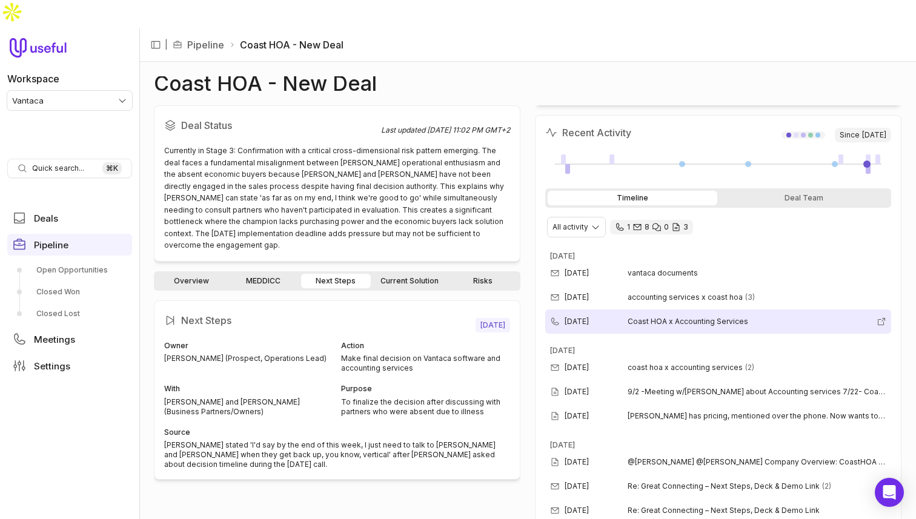
scroll to position [0, 0]
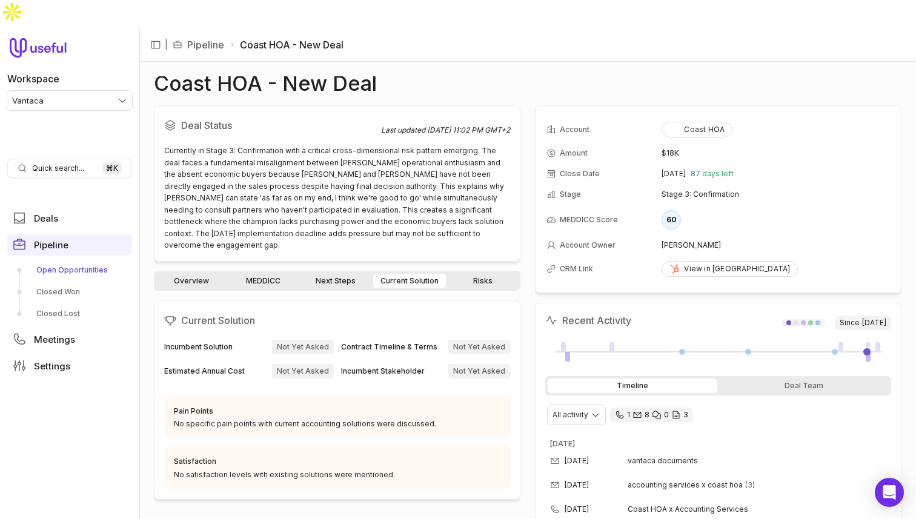
click at [67, 260] on link "Open Opportunities" at bounding box center [69, 269] width 125 height 19
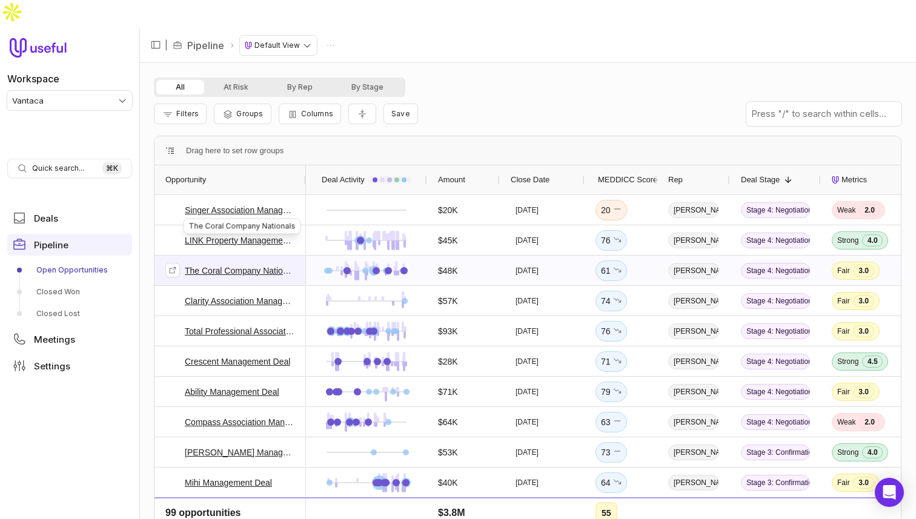
click at [252, 264] on link "The Coral Company Nationals" at bounding box center [240, 271] width 110 height 15
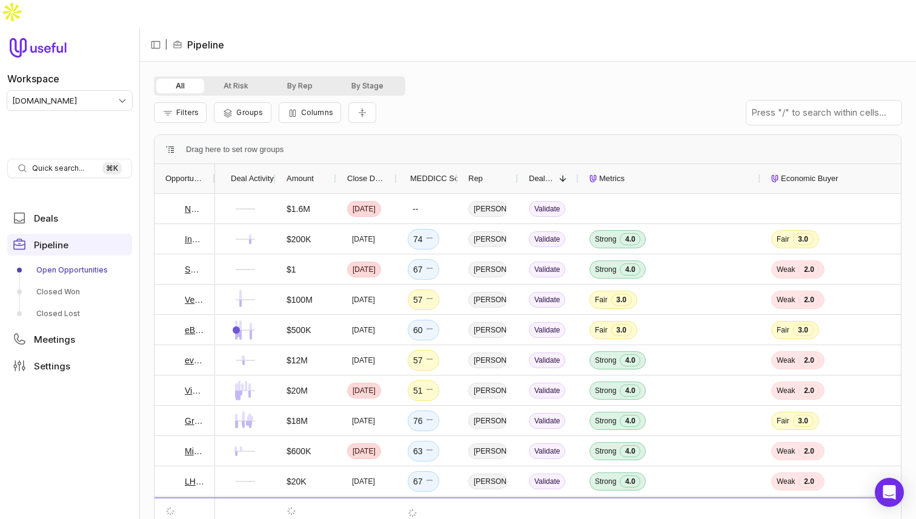
click at [393, 164] on div "Close Date" at bounding box center [366, 178] width 61 height 29
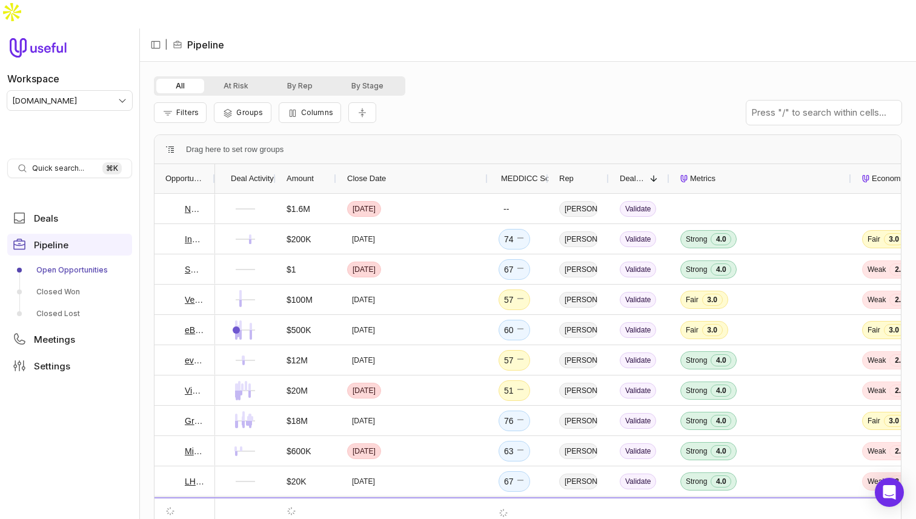
drag, startPoint x: 395, startPoint y: 148, endPoint x: 486, endPoint y: 148, distance: 90.9
click at [486, 164] on div at bounding box center [487, 178] width 5 height 29
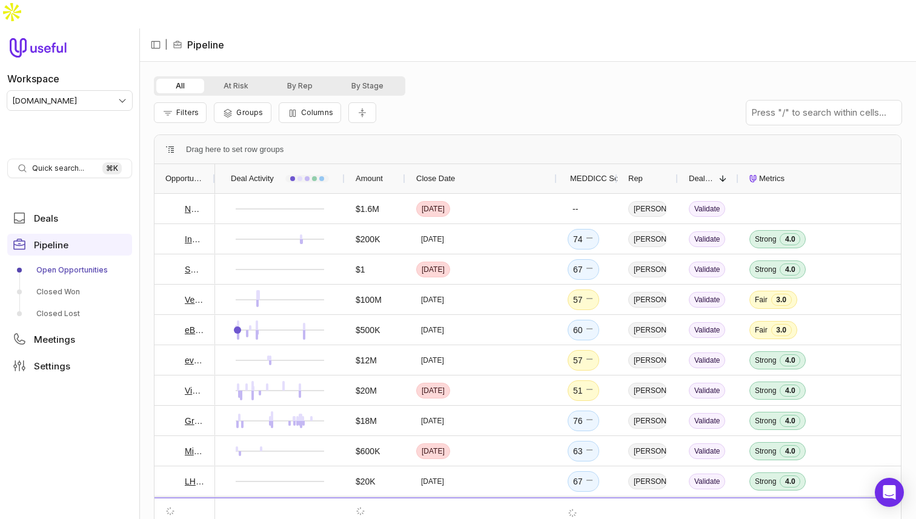
drag, startPoint x: 274, startPoint y: 149, endPoint x: 357, endPoint y: 150, distance: 82.4
click at [347, 164] on div at bounding box center [344, 178] width 5 height 29
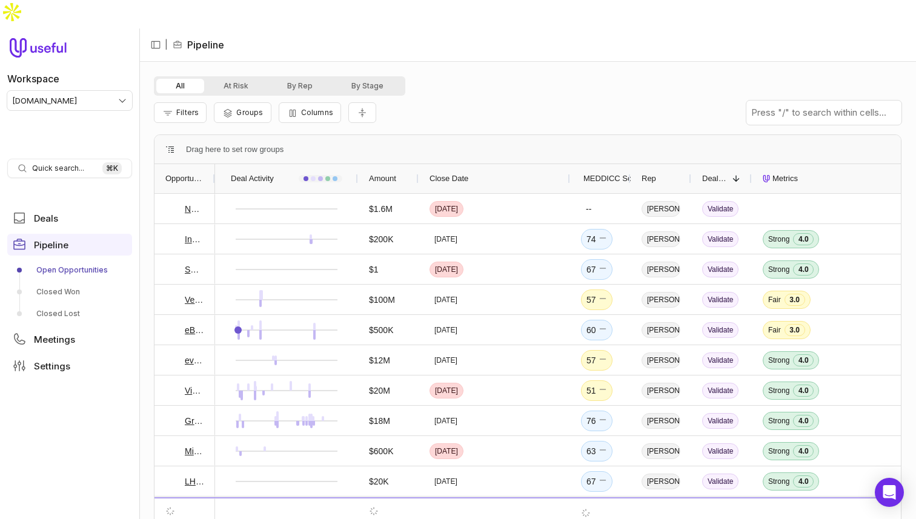
click at [214, 164] on div "Opportunity" at bounding box center [184, 178] width 61 height 29
click at [213, 164] on div at bounding box center [214, 178] width 5 height 29
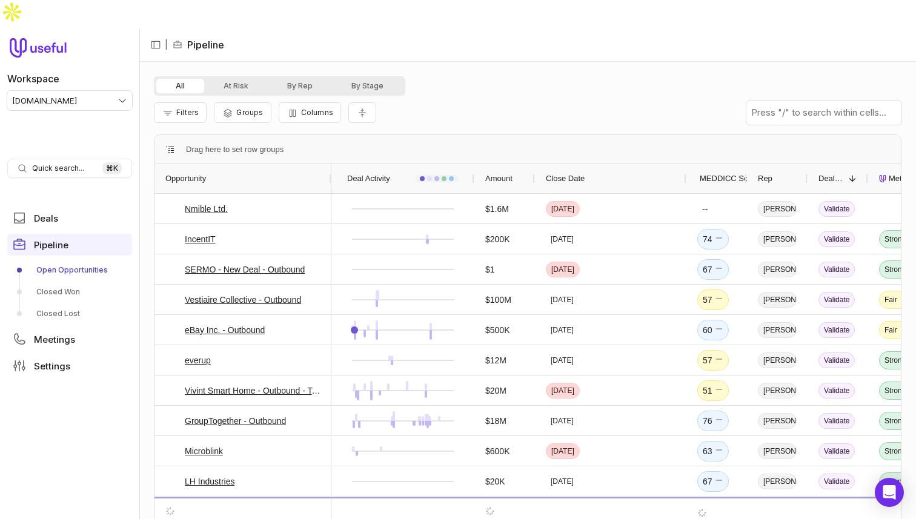
drag, startPoint x: 414, startPoint y: 148, endPoint x: 330, endPoint y: 148, distance: 84.8
click at [330, 164] on div at bounding box center [330, 178] width 5 height 29
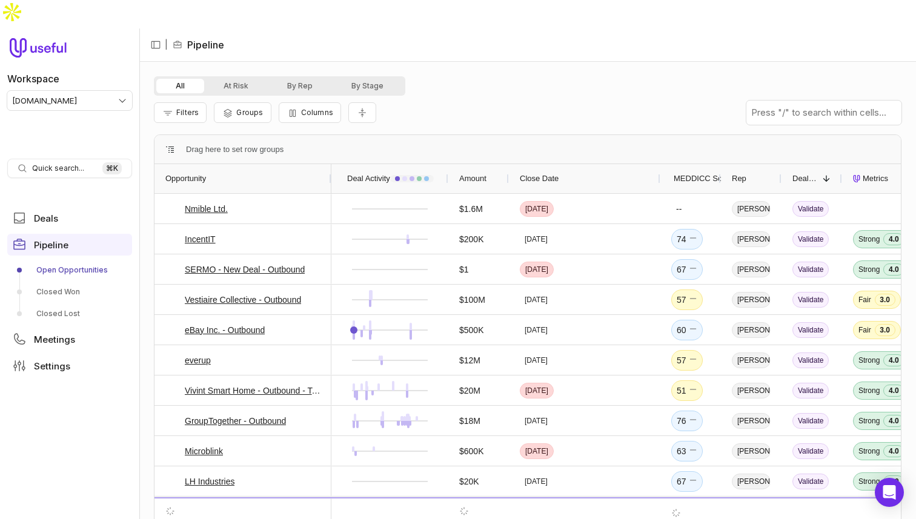
drag, startPoint x: 474, startPoint y: 150, endPoint x: 448, endPoint y: 150, distance: 26.0
click at [448, 164] on div at bounding box center [447, 178] width 5 height 29
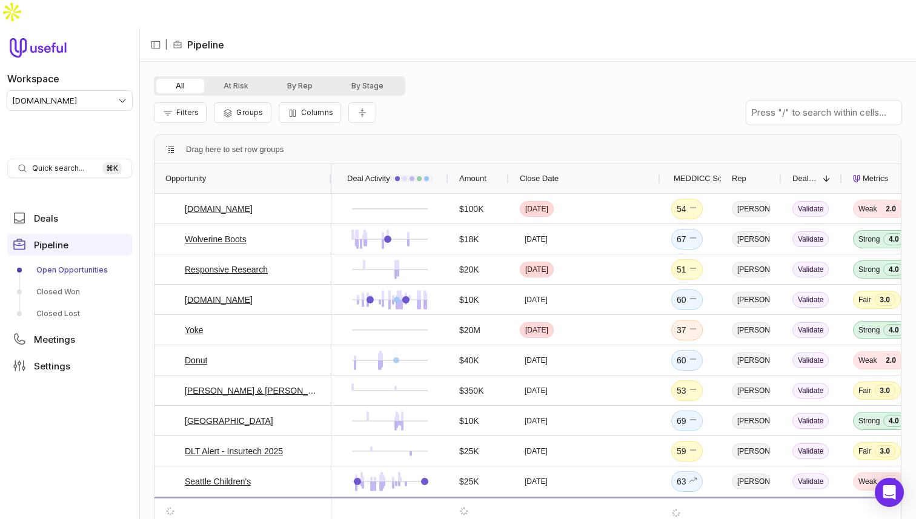
scroll to position [2075, 0]
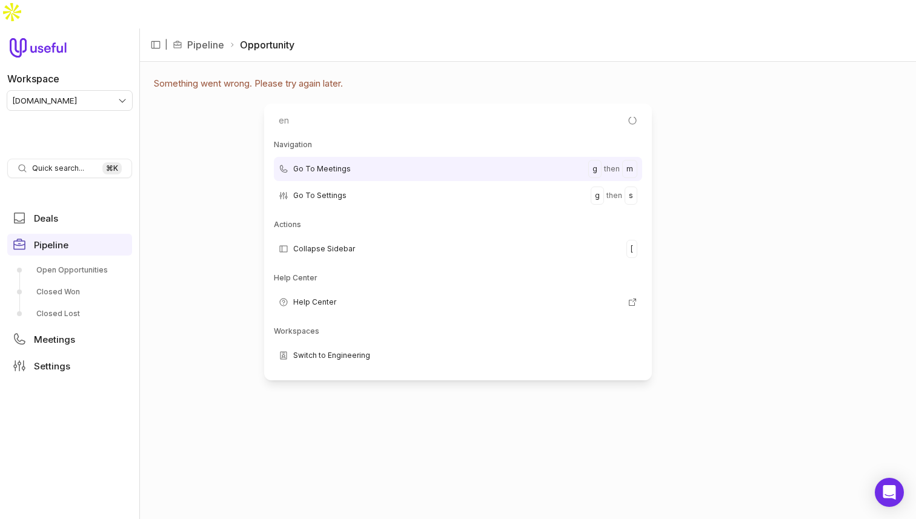
type input "eng"
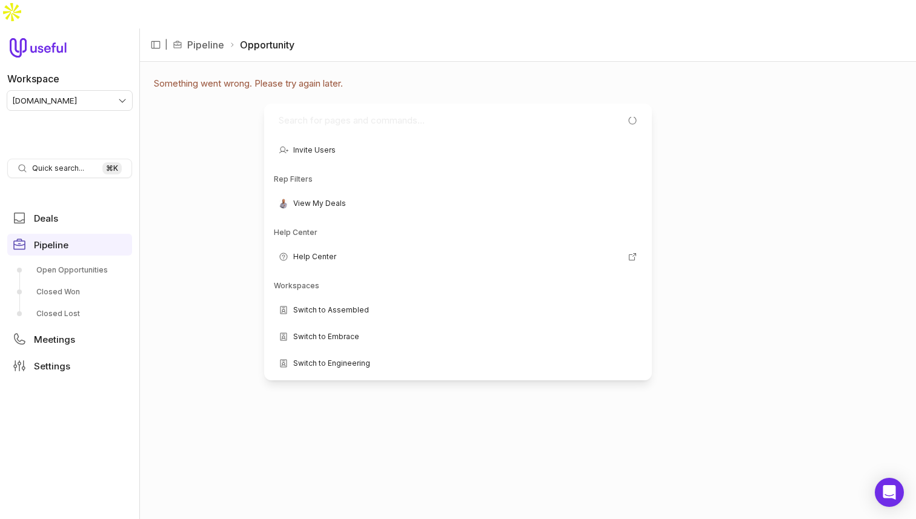
scroll to position [365, 0]
click at [212, 161] on p "Something went wrong. Please try again later." at bounding box center [248, 304] width 189 height 457
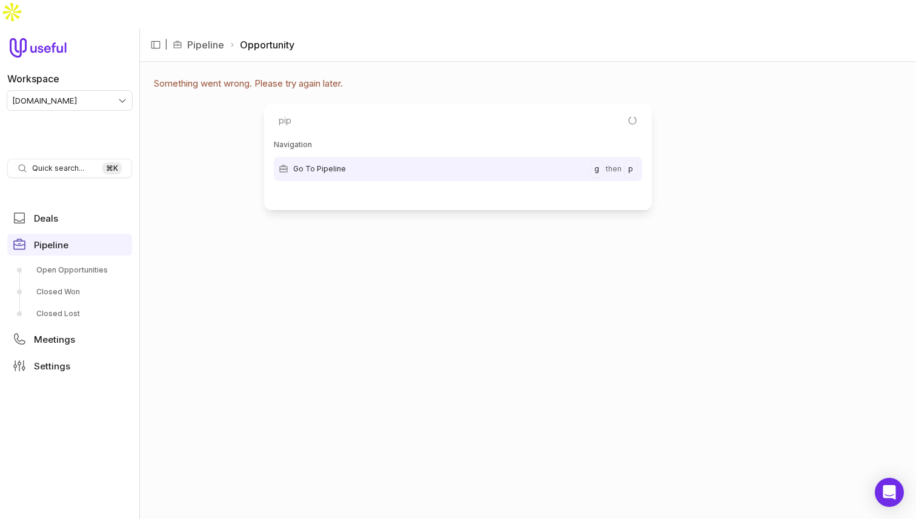
type input "pipe"
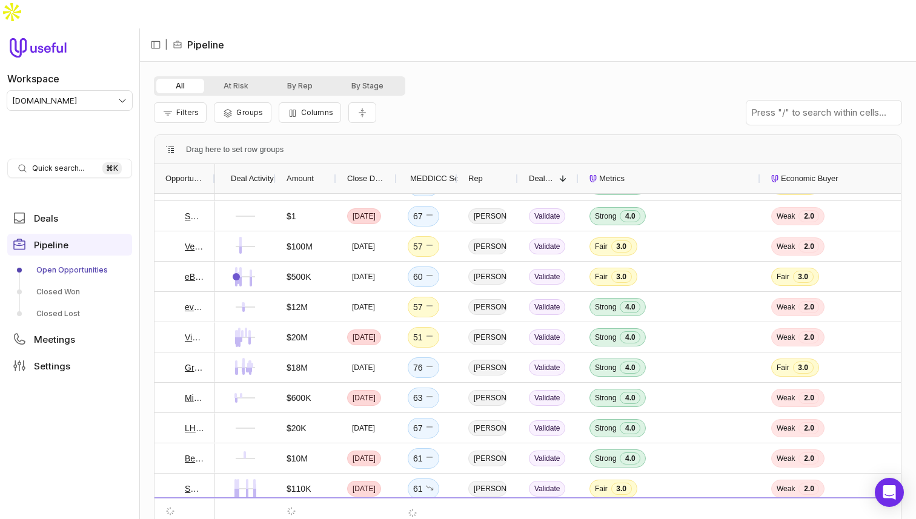
drag, startPoint x: 272, startPoint y: 153, endPoint x: 343, endPoint y: 153, distance: 70.9
click at [277, 164] on div at bounding box center [275, 178] width 5 height 29
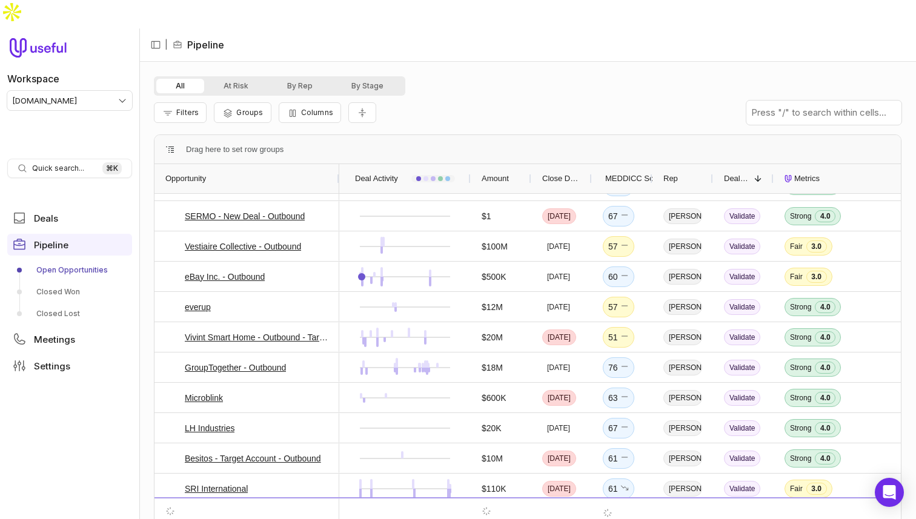
drag, startPoint x: 213, startPoint y: 145, endPoint x: 337, endPoint y: 149, distance: 124.2
click at [337, 164] on div at bounding box center [338, 178] width 5 height 29
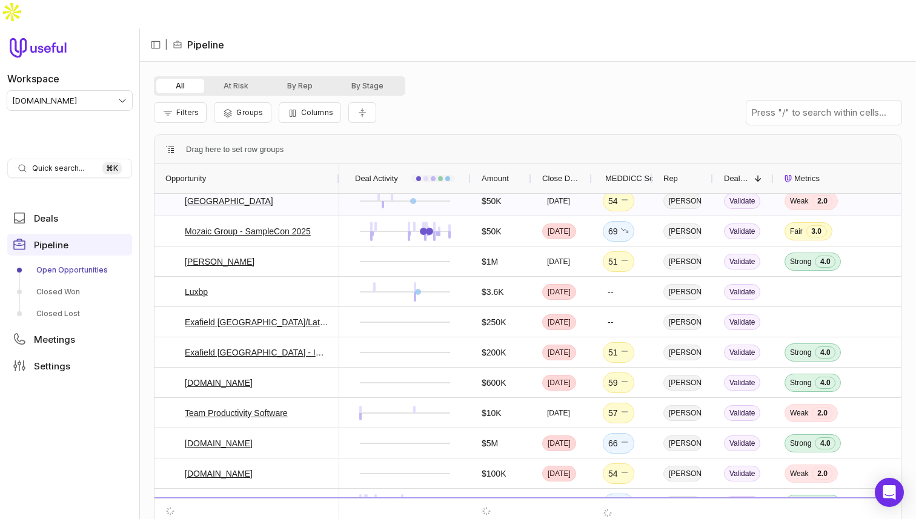
scroll to position [947, 0]
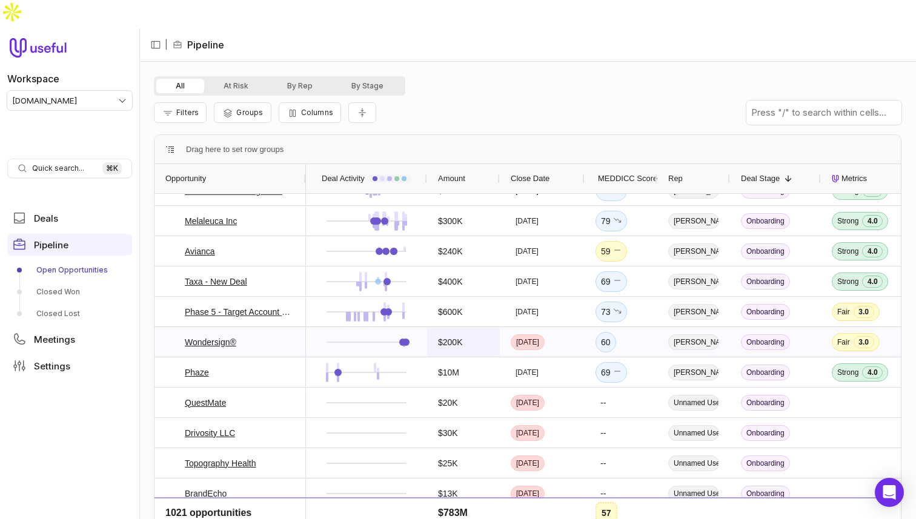
click at [435, 327] on div "$200K" at bounding box center [463, 342] width 73 height 30
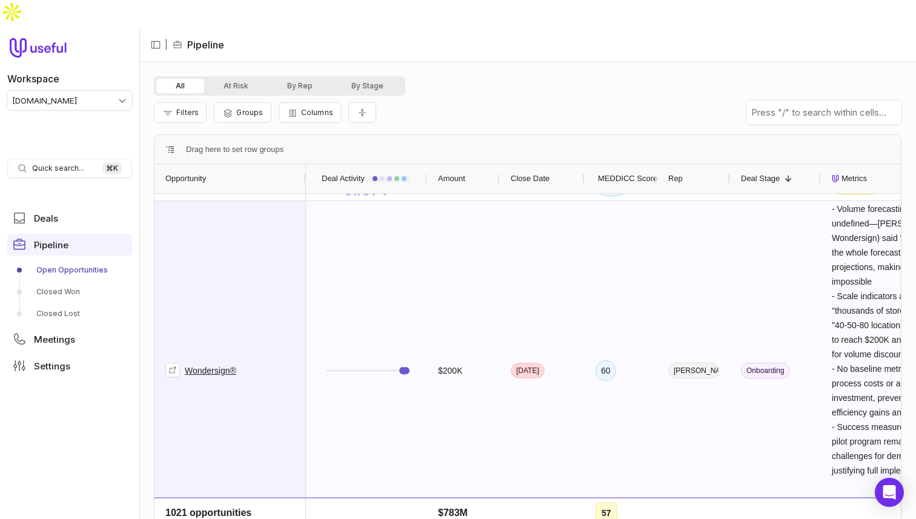
click at [210, 363] on link "Wondersign®" at bounding box center [210, 370] width 51 height 15
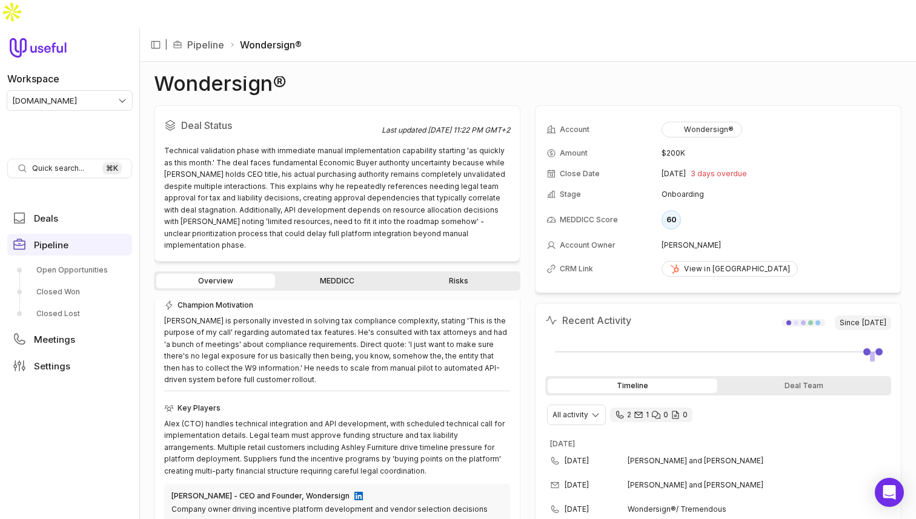
scroll to position [358, 0]
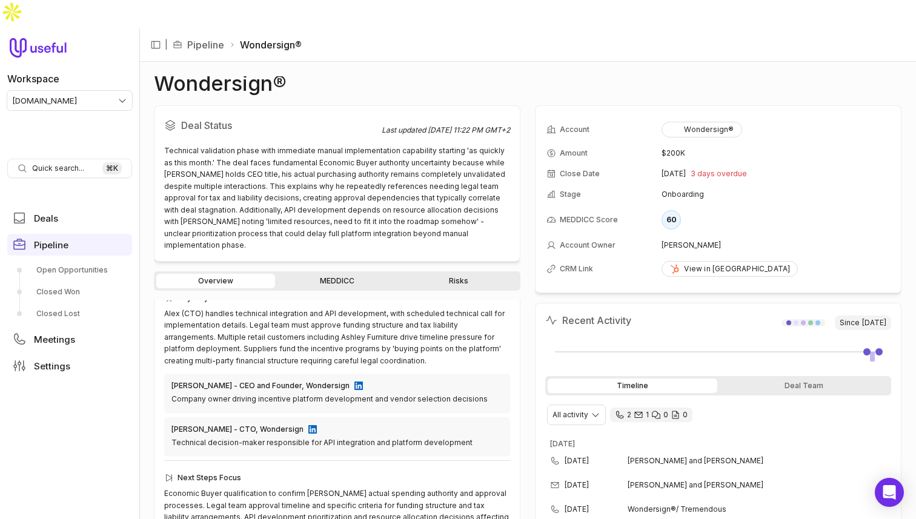
click at [316, 274] on link "MEDDICC" at bounding box center [336, 281] width 119 height 15
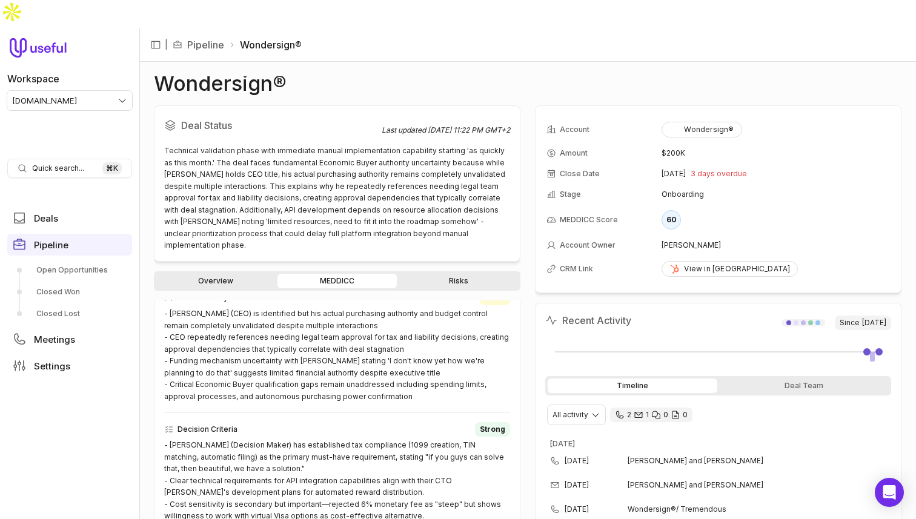
scroll to position [506, 0]
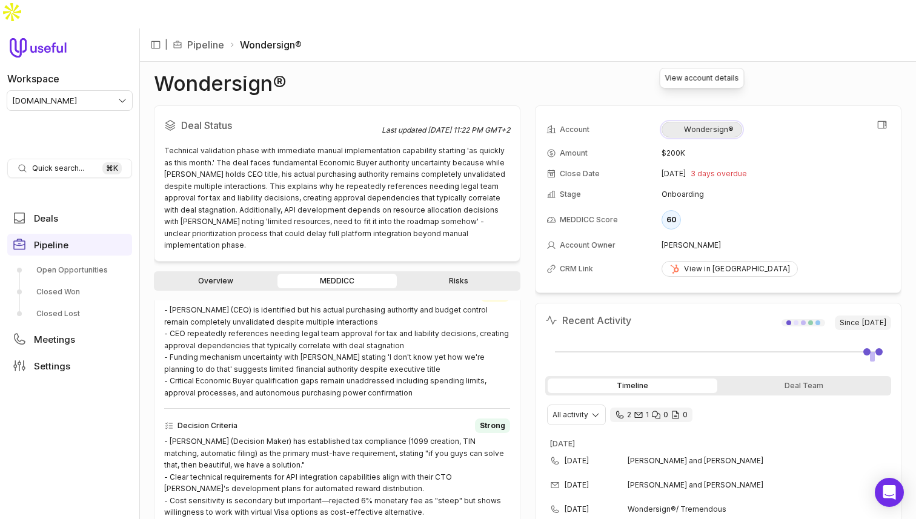
click at [717, 125] on div "Wondersign®" at bounding box center [701, 130] width 64 height 10
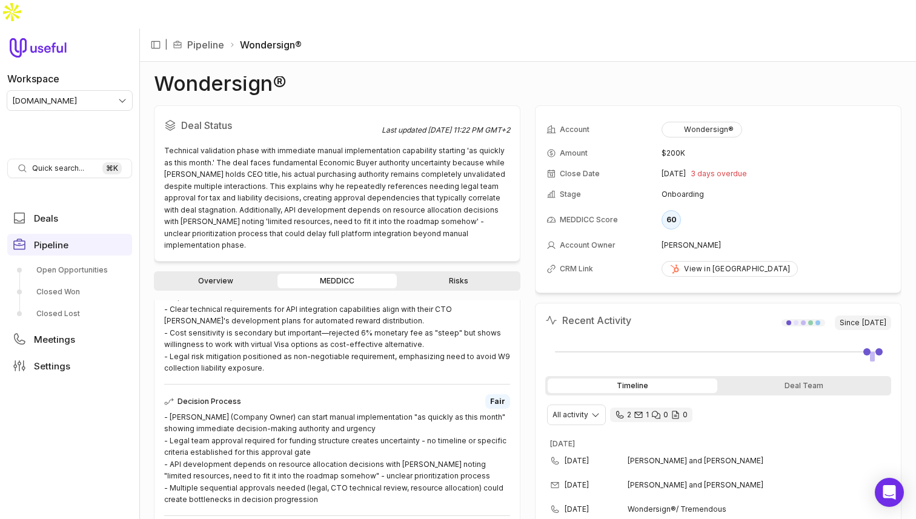
scroll to position [676, 0]
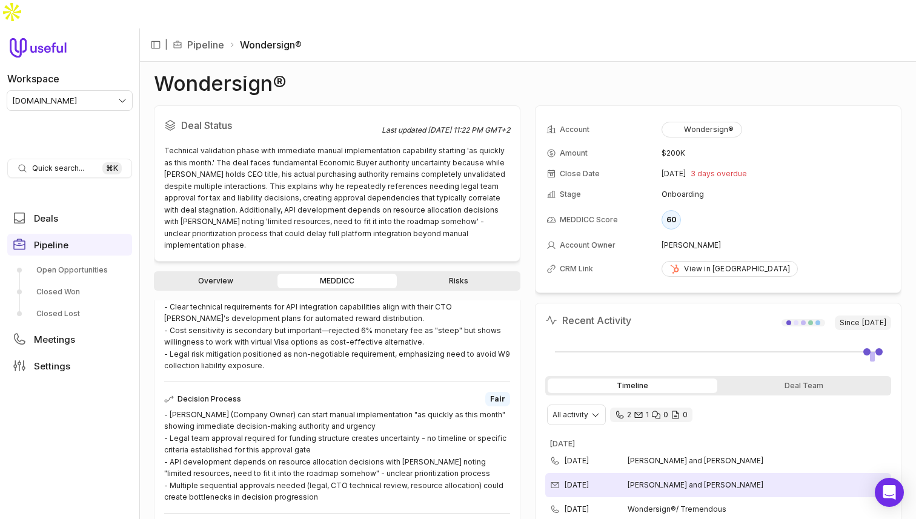
click at [669, 480] on span "[PERSON_NAME] and [PERSON_NAME]" at bounding box center [696, 485] width 136 height 10
click at [589, 480] on time "[DATE]" at bounding box center [577, 485] width 24 height 10
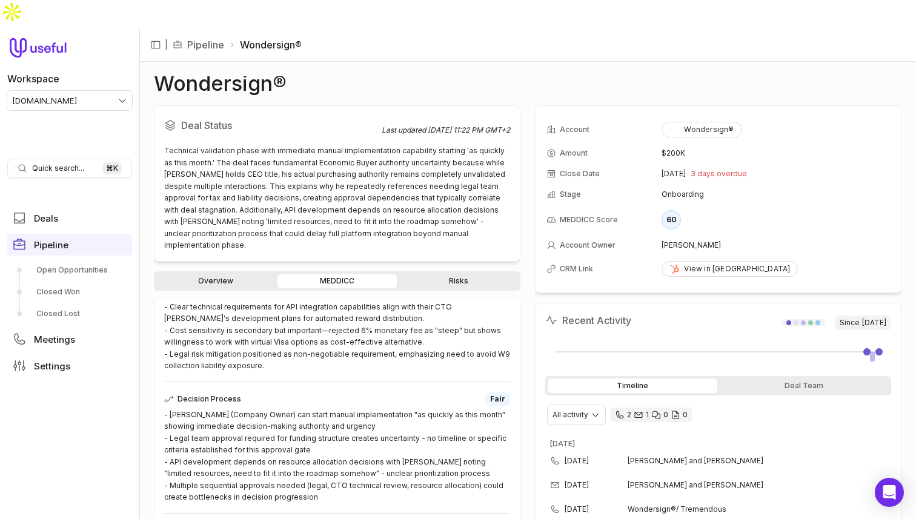
click at [229, 271] on div "Overview MEDDICC Risks" at bounding box center [337, 280] width 367 height 19
click at [245, 274] on link "Overview" at bounding box center [215, 281] width 119 height 15
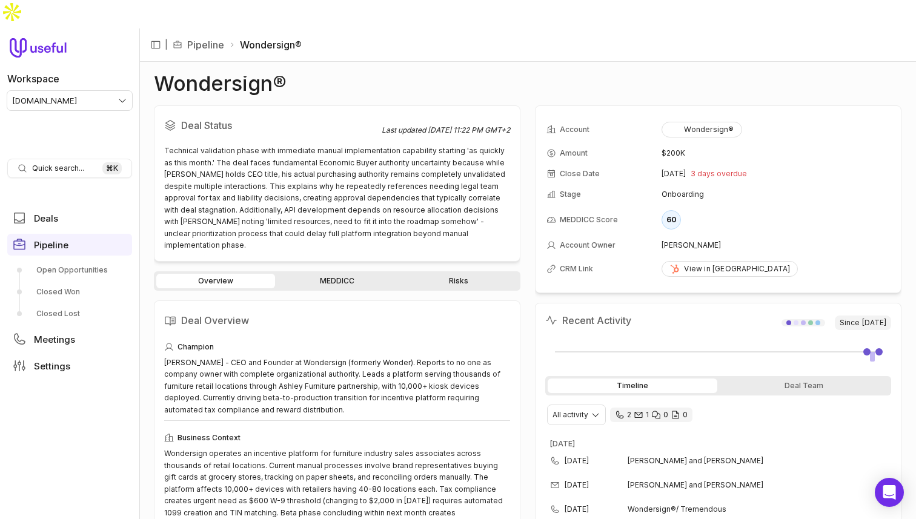
click at [331, 271] on div "Overview MEDDICC Risks" at bounding box center [337, 280] width 367 height 19
click at [335, 274] on link "MEDDICC" at bounding box center [336, 281] width 119 height 15
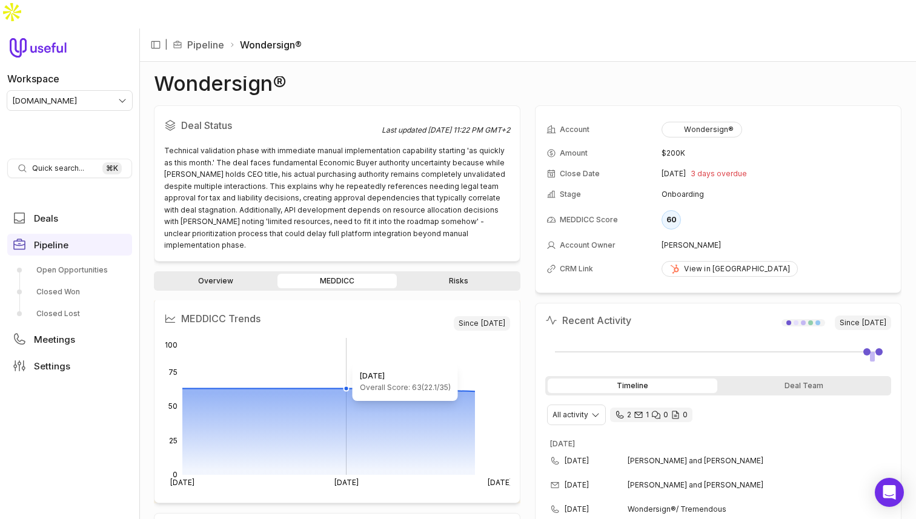
scroll to position [99, 0]
